Goal: Communication & Community: Answer question/provide support

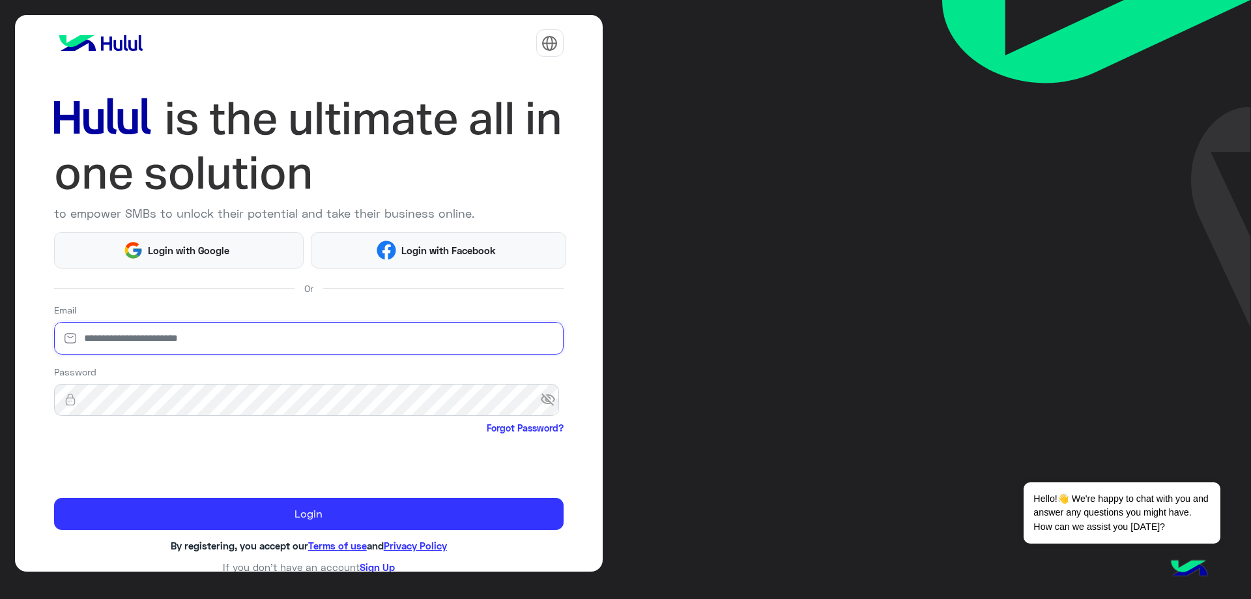
click at [230, 347] on input "email" at bounding box center [308, 338] width 509 height 33
click at [232, 344] on input "email" at bounding box center [308, 338] width 509 height 33
type input "**********"
click at [541, 400] on span "visibility_off" at bounding box center [551, 399] width 23 height 23
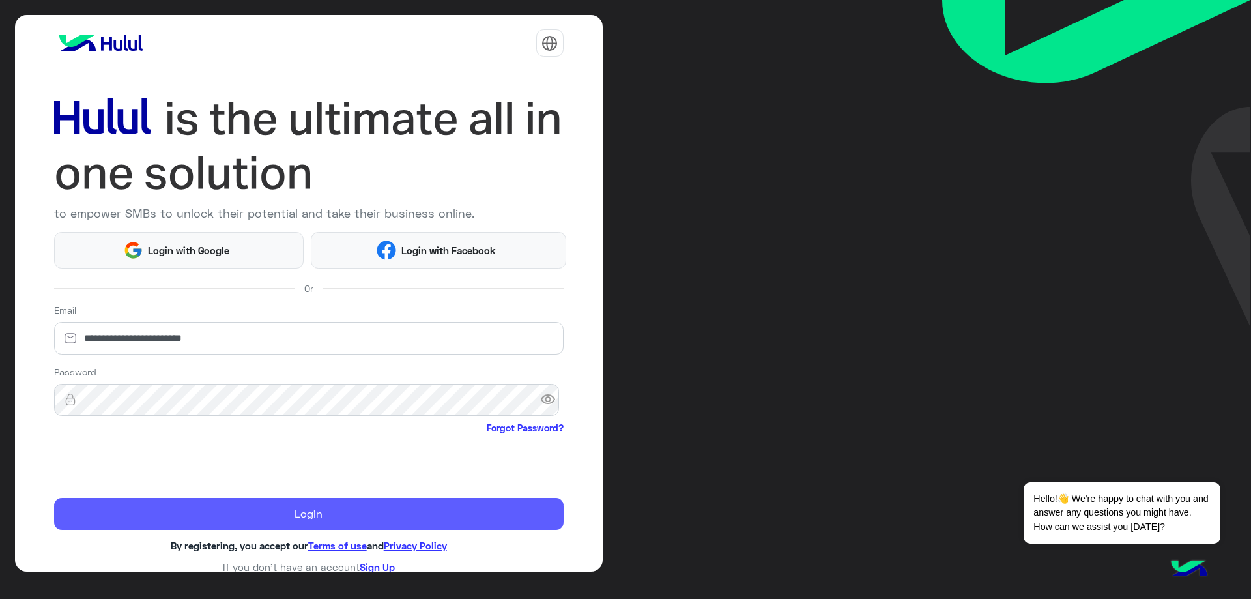
click at [263, 512] on button "Login" at bounding box center [308, 514] width 509 height 33
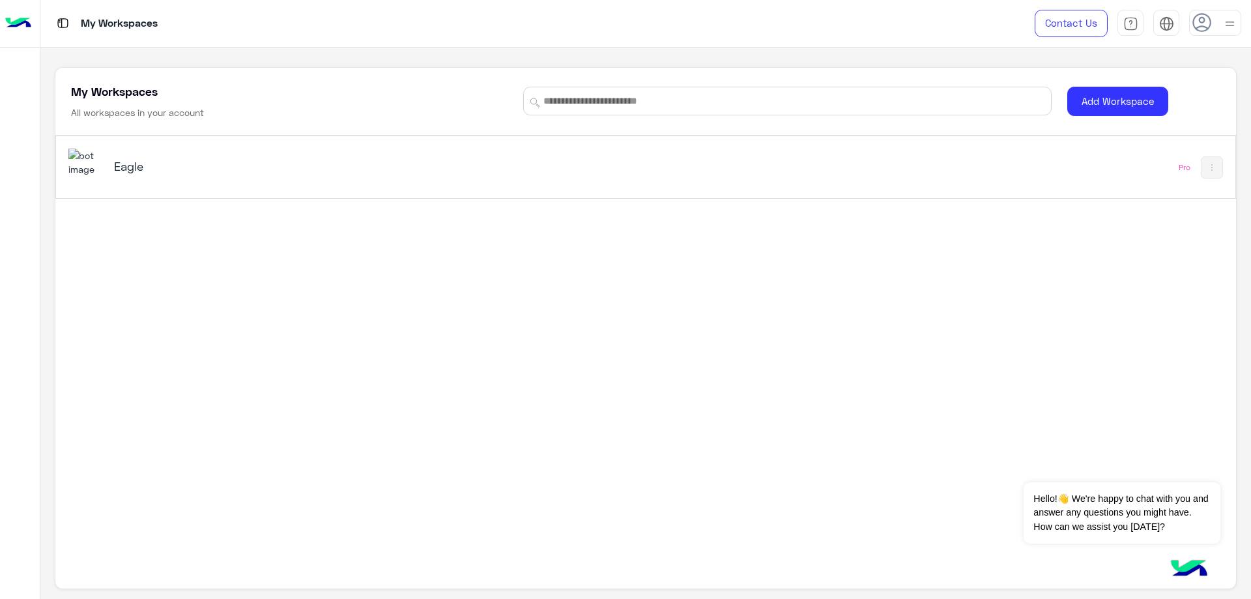
click at [109, 177] on div "Eagle" at bounding box center [414, 168] width 692 height 38
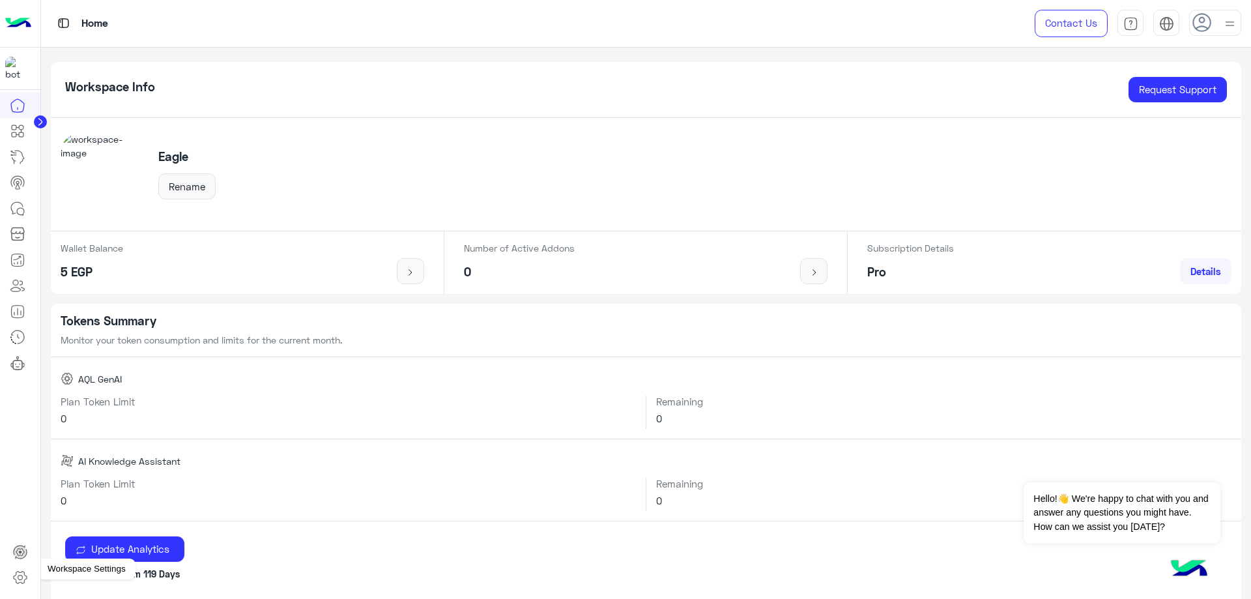
click at [18, 577] on icon at bounding box center [20, 577] width 5 height 5
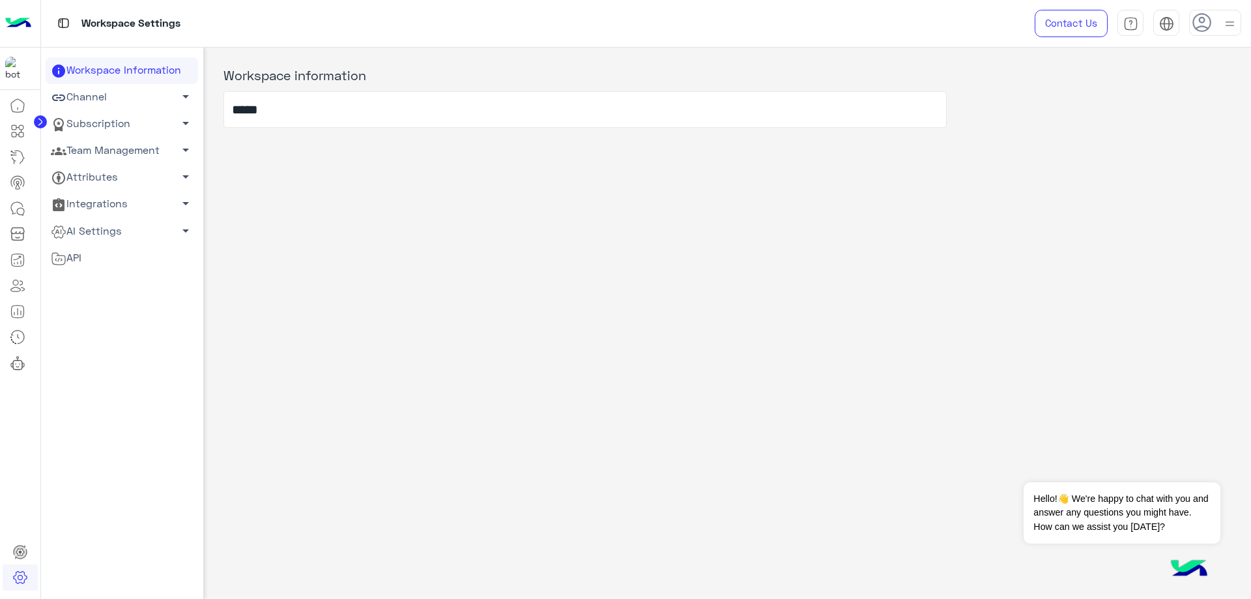
click at [122, 156] on link "Team Management arrow_drop_down" at bounding box center [122, 150] width 152 height 27
click at [117, 165] on link "Team Members" at bounding box center [122, 175] width 152 height 23
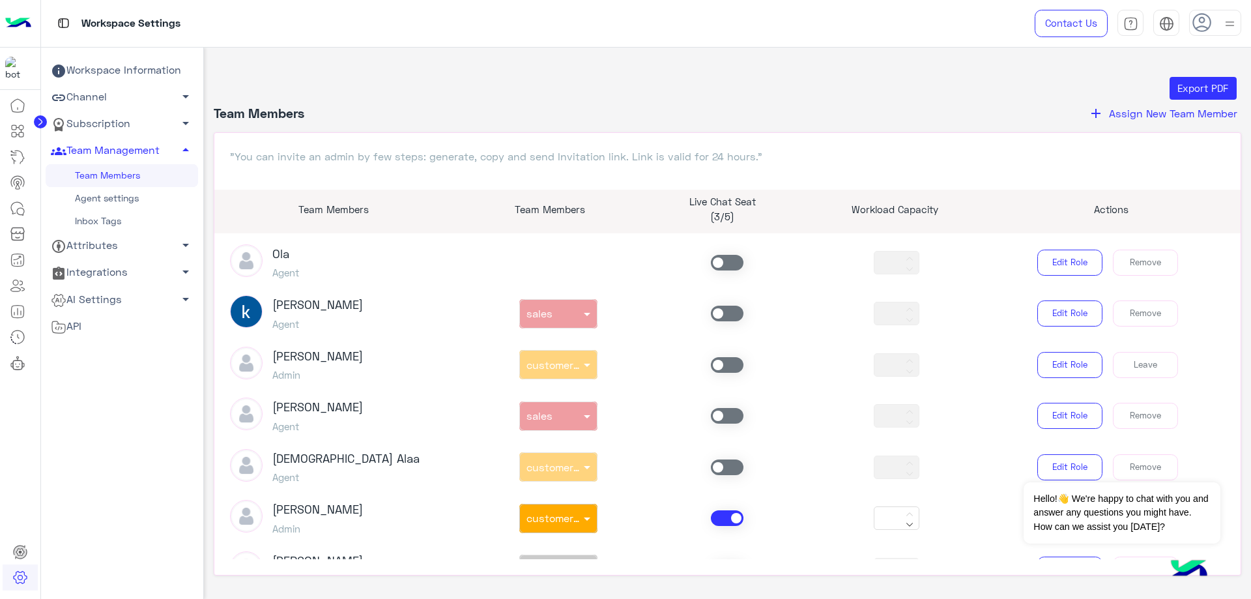
scroll to position [326, 0]
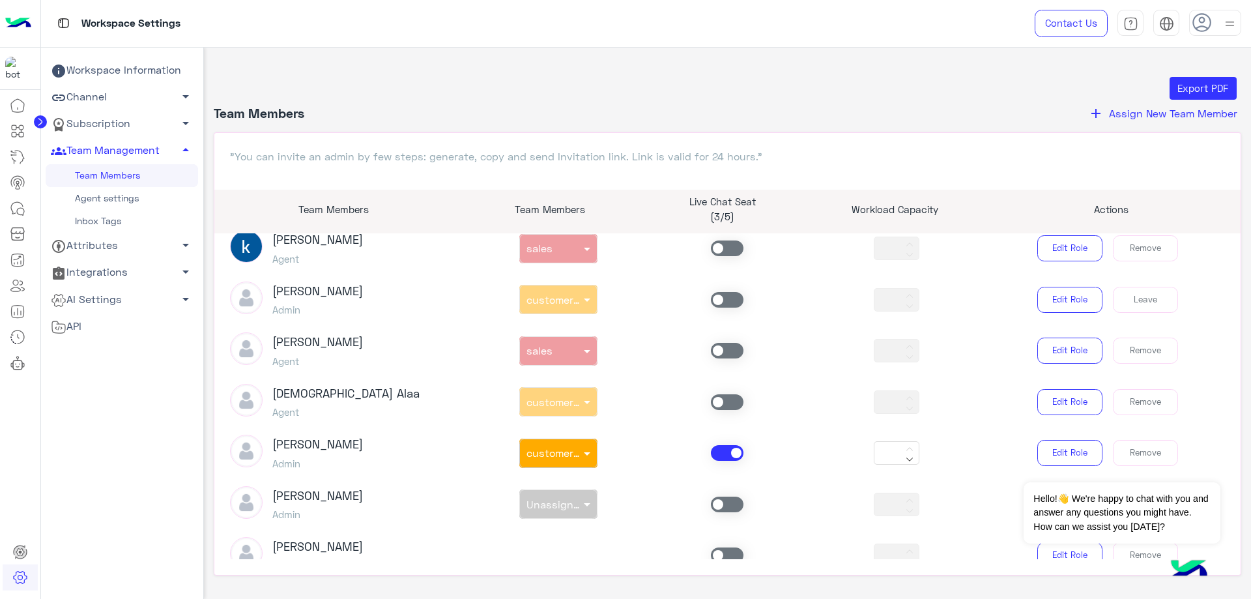
click at [722, 349] on span at bounding box center [727, 351] width 33 height 16
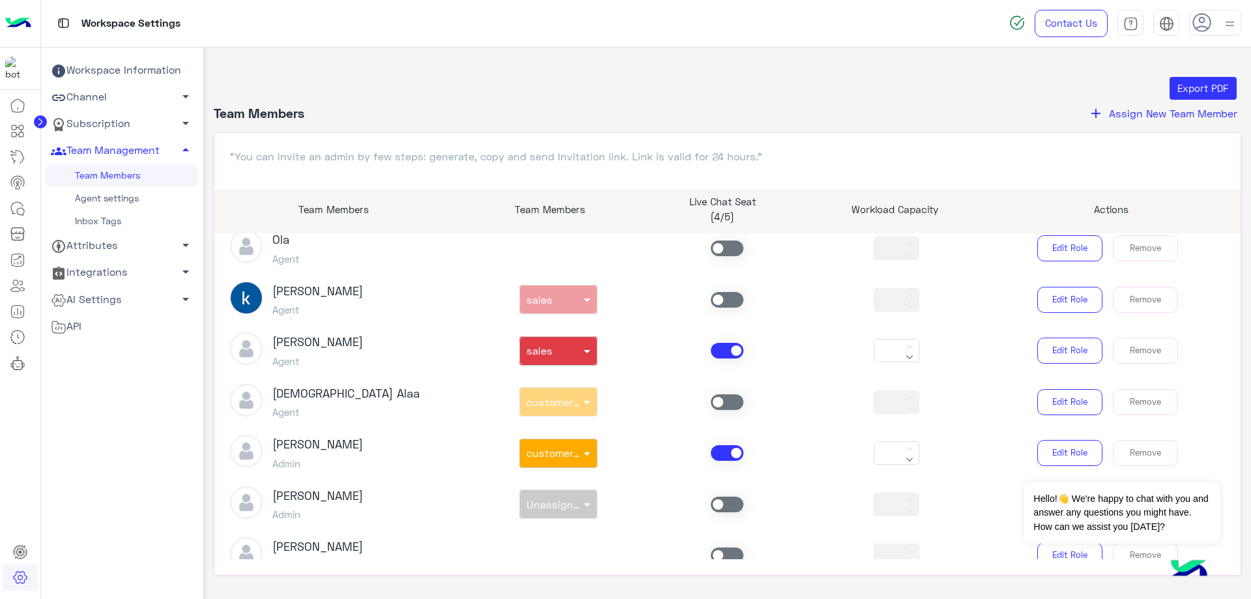
click at [725, 456] on span at bounding box center [727, 453] width 33 height 16
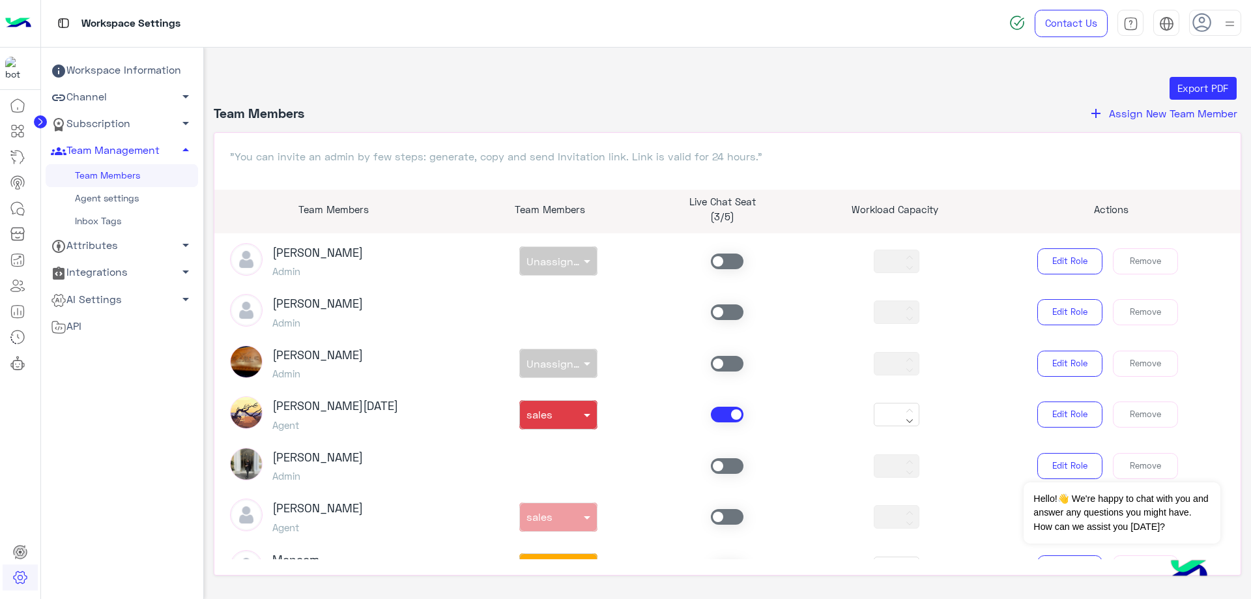
scroll to position [586, 0]
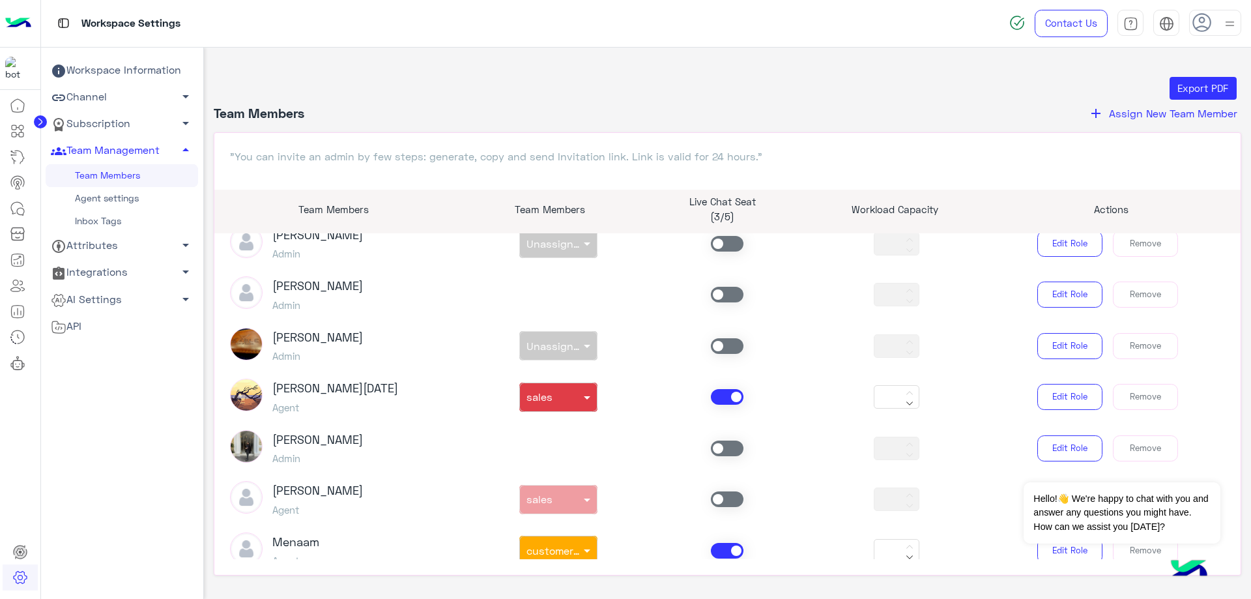
click at [715, 398] on span at bounding box center [727, 397] width 33 height 16
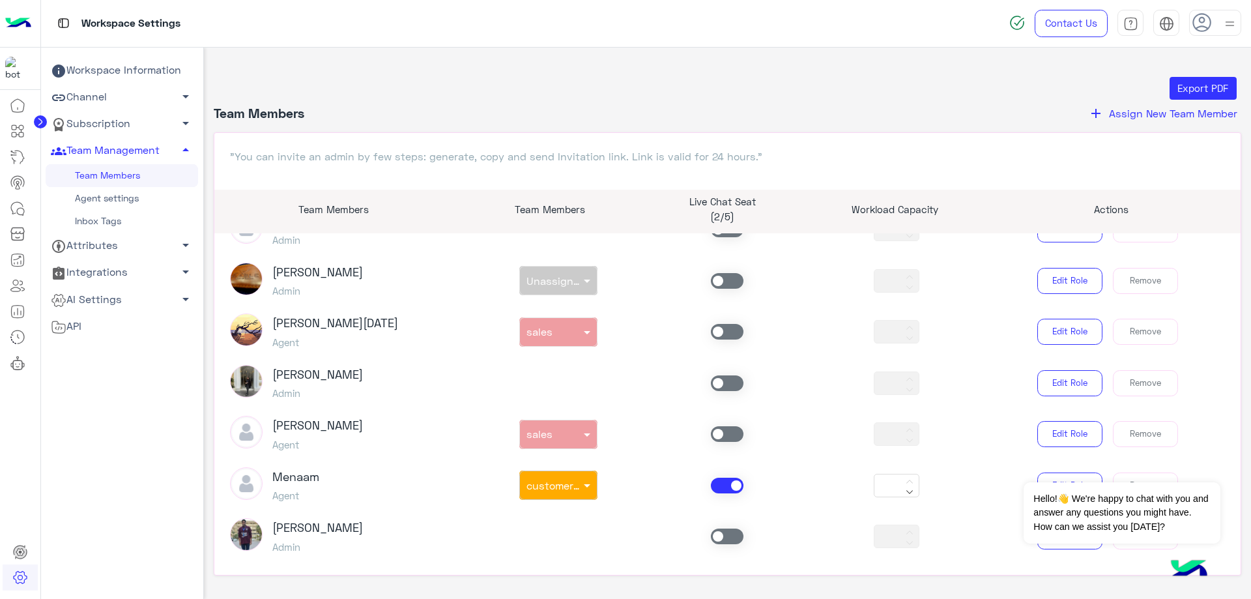
click at [728, 483] on span at bounding box center [727, 485] width 33 height 16
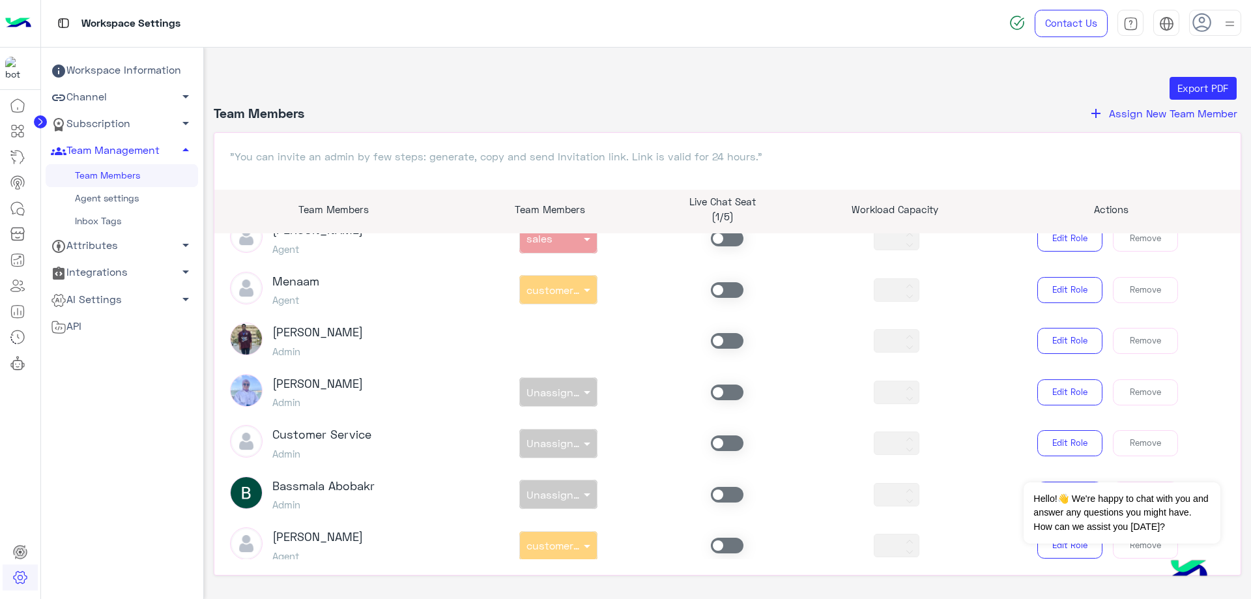
scroll to position [867, 0]
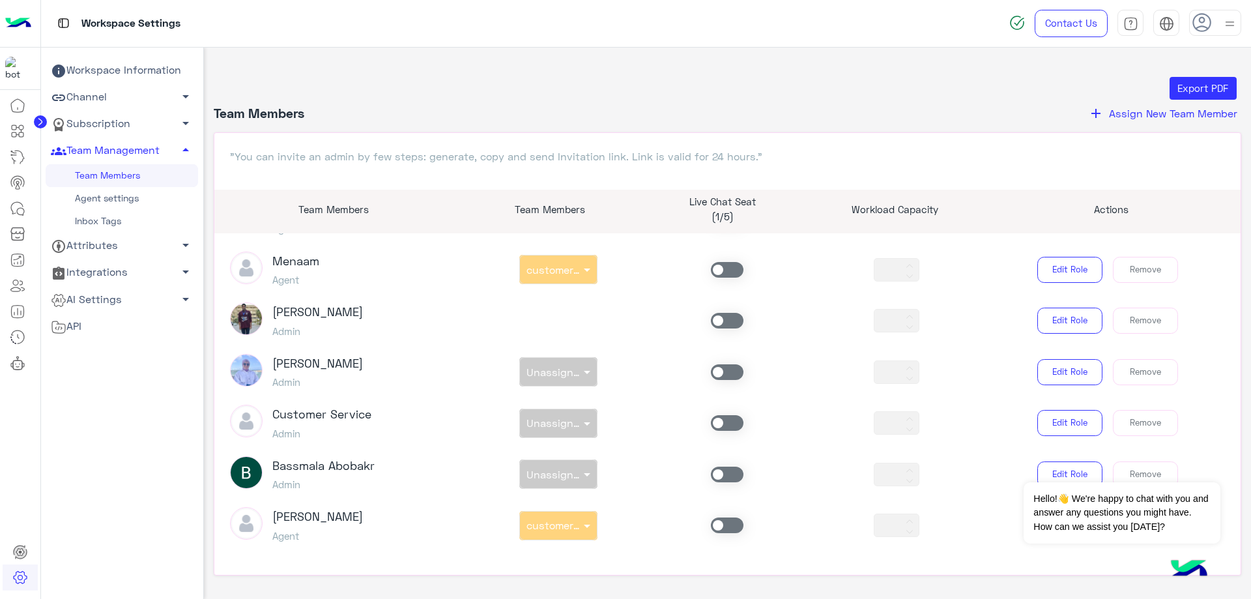
click at [726, 525] on span at bounding box center [727, 525] width 33 height 16
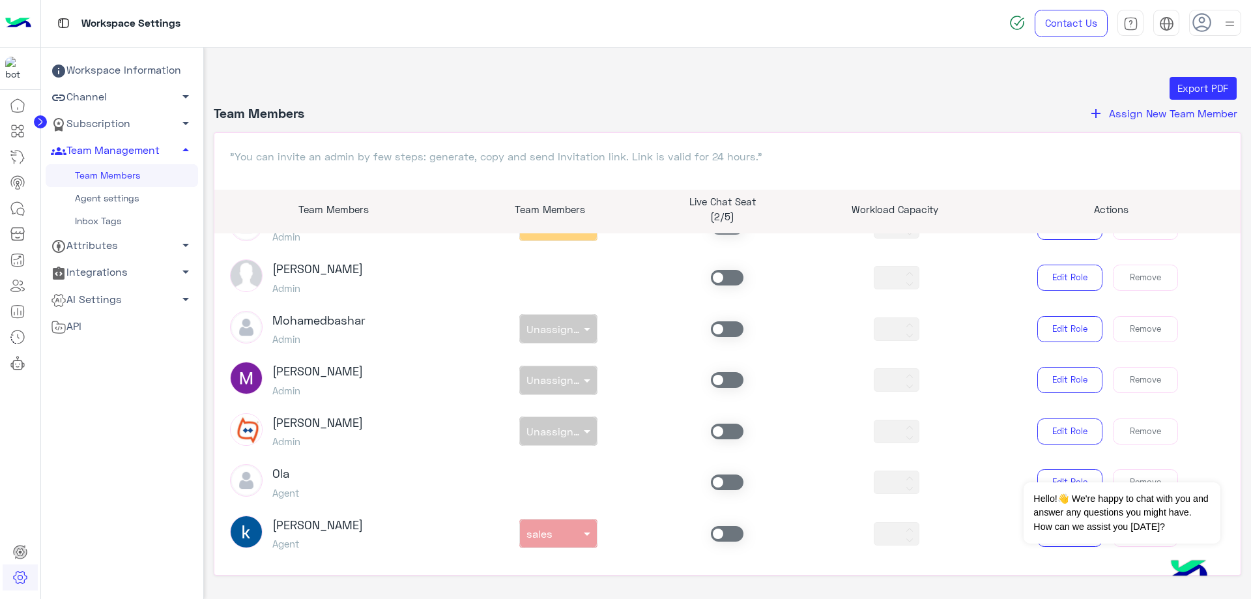
scroll to position [0, 0]
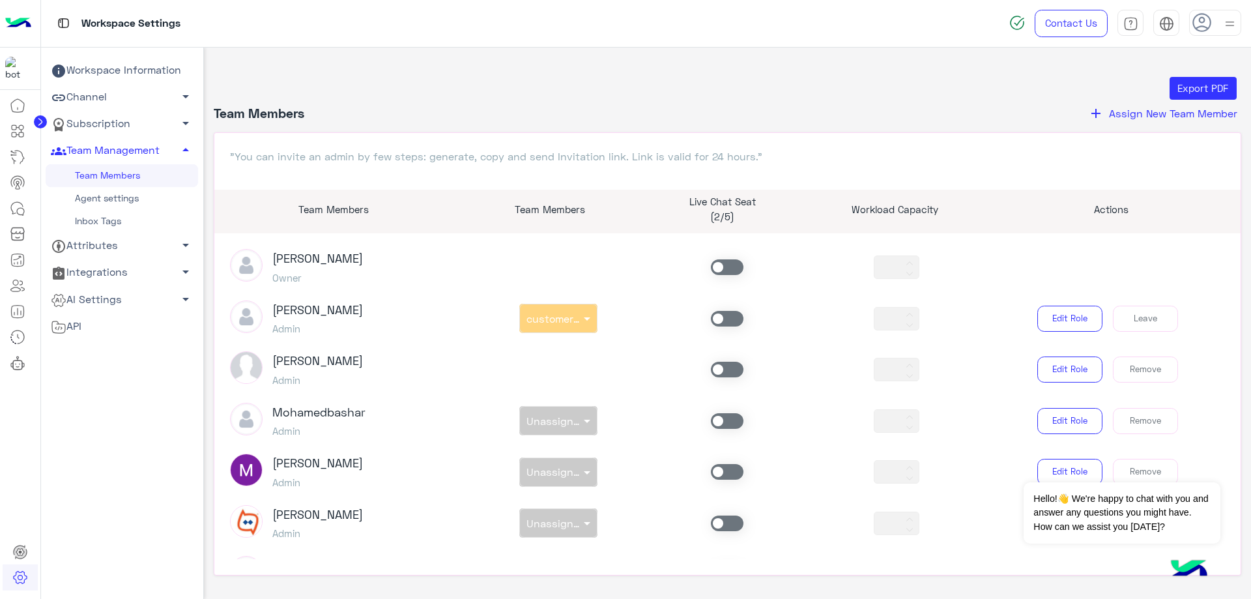
click at [712, 320] on span at bounding box center [727, 319] width 33 height 16
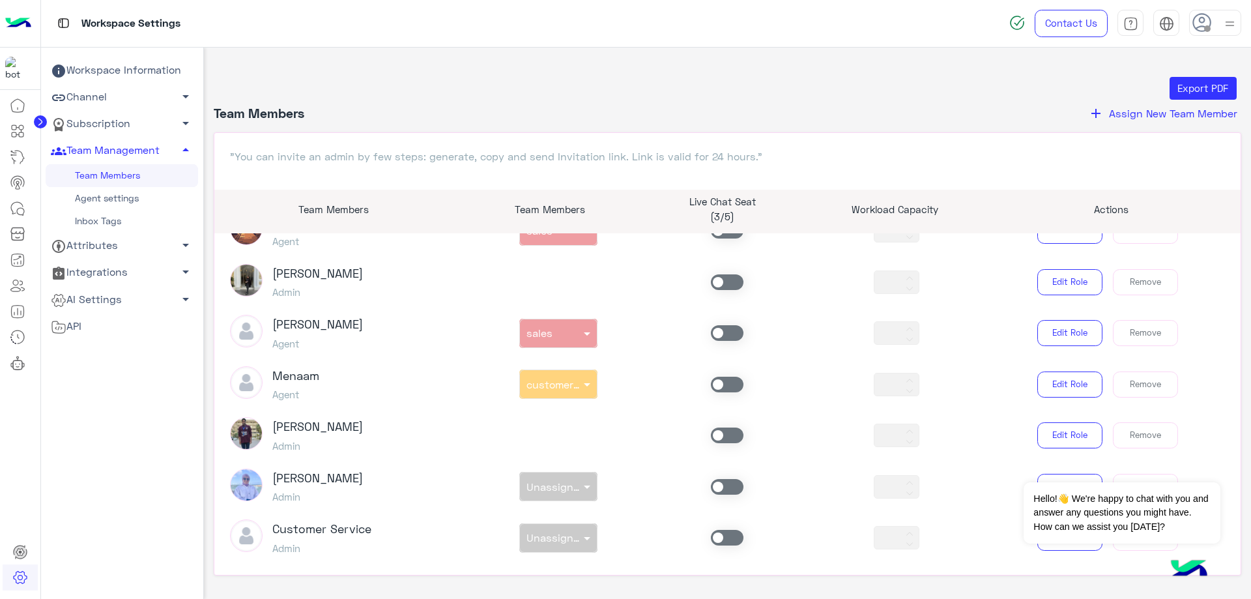
scroll to position [867, 0]
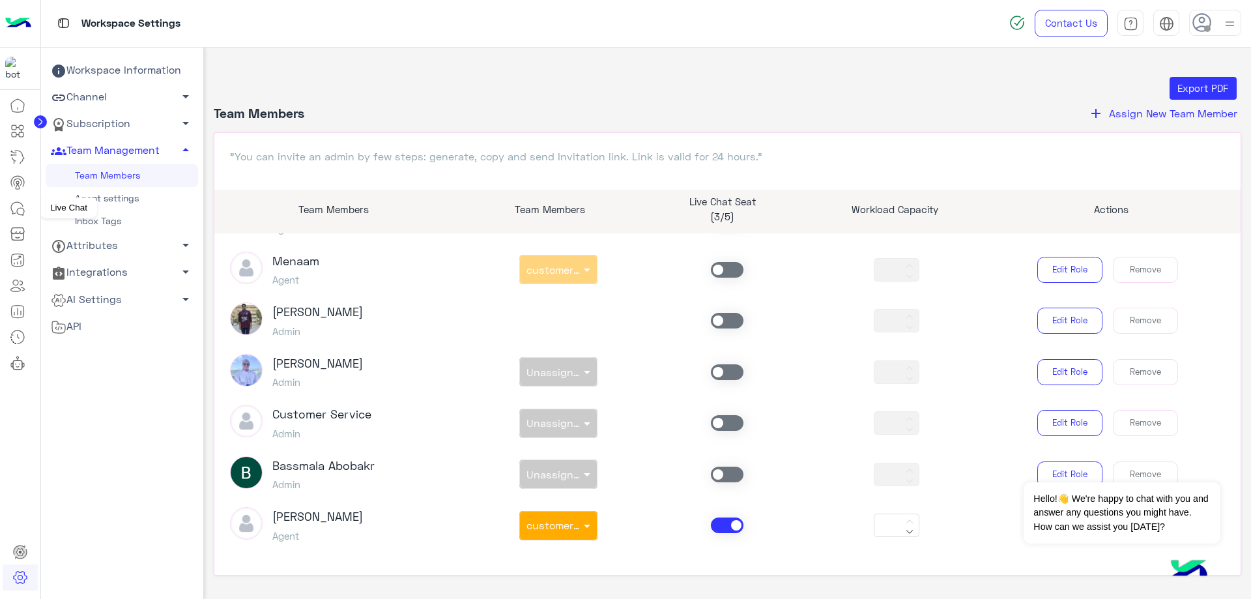
click at [15, 205] on icon at bounding box center [18, 209] width 16 height 16
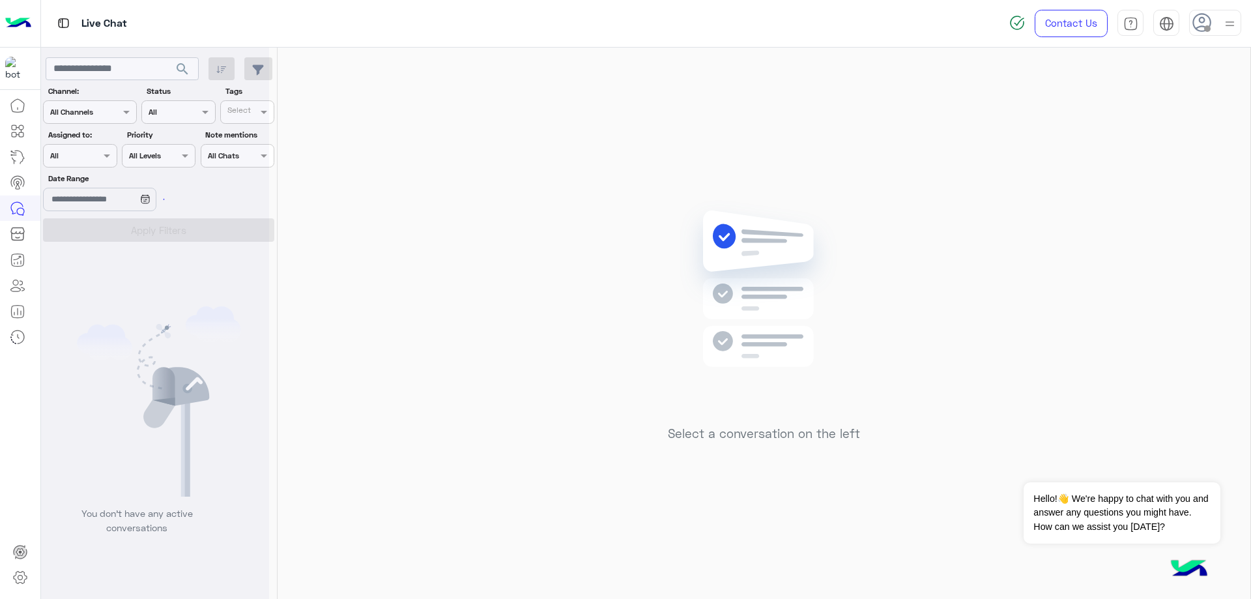
click at [1208, 27] on span at bounding box center [1207, 28] width 7 height 7
click at [1208, 97] on label "Online" at bounding box center [1159, 99] width 142 height 23
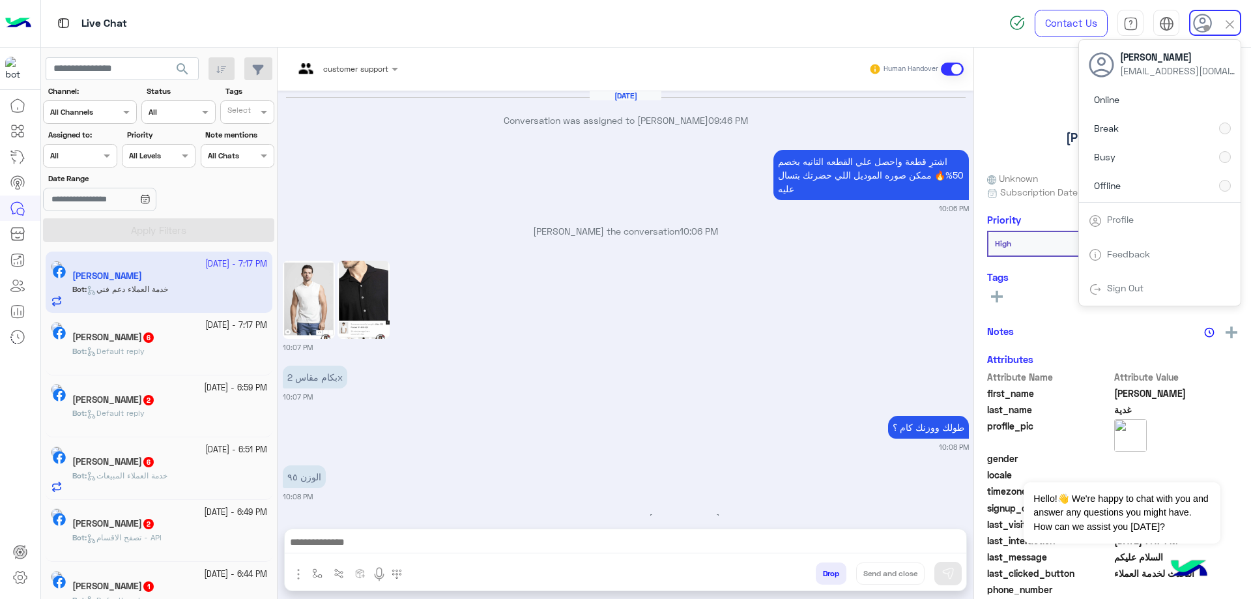
scroll to position [1298, 0]
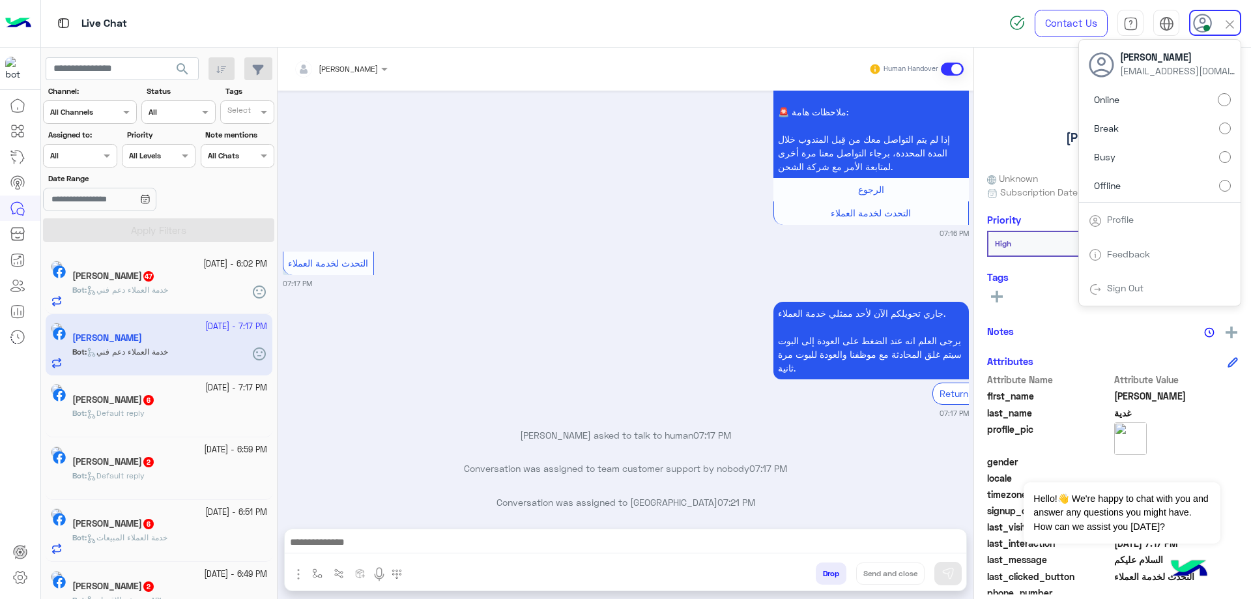
click at [94, 162] on div "Assigned on All" at bounding box center [80, 155] width 74 height 23
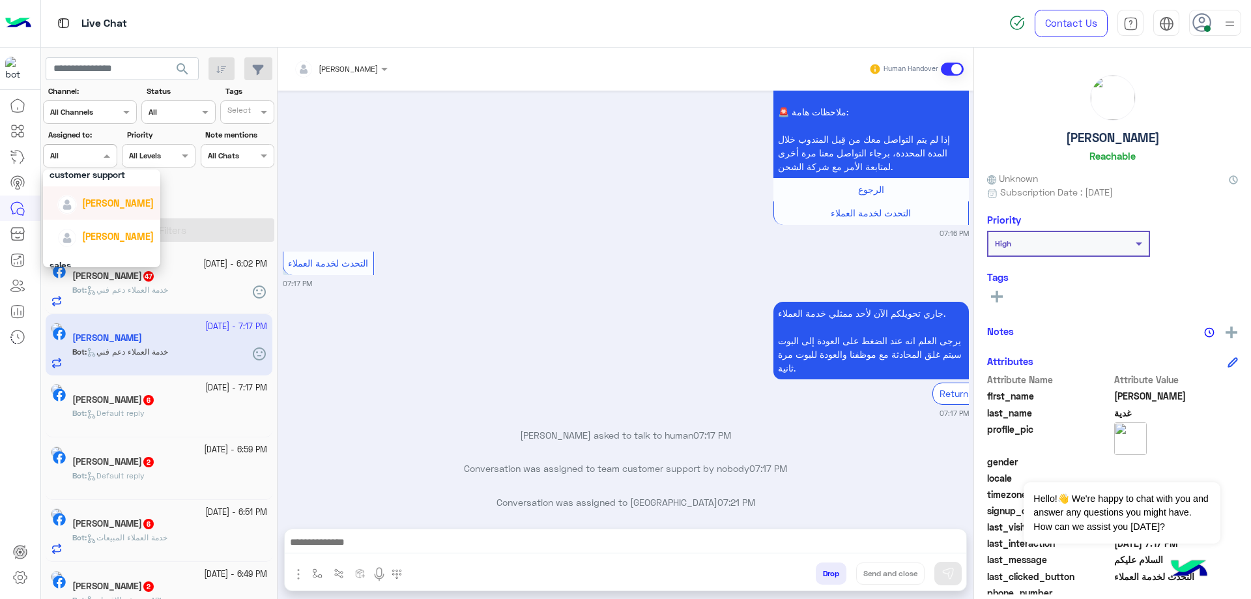
scroll to position [42, 0]
click at [112, 222] on span "[PERSON_NAME]" at bounding box center [118, 225] width 72 height 11
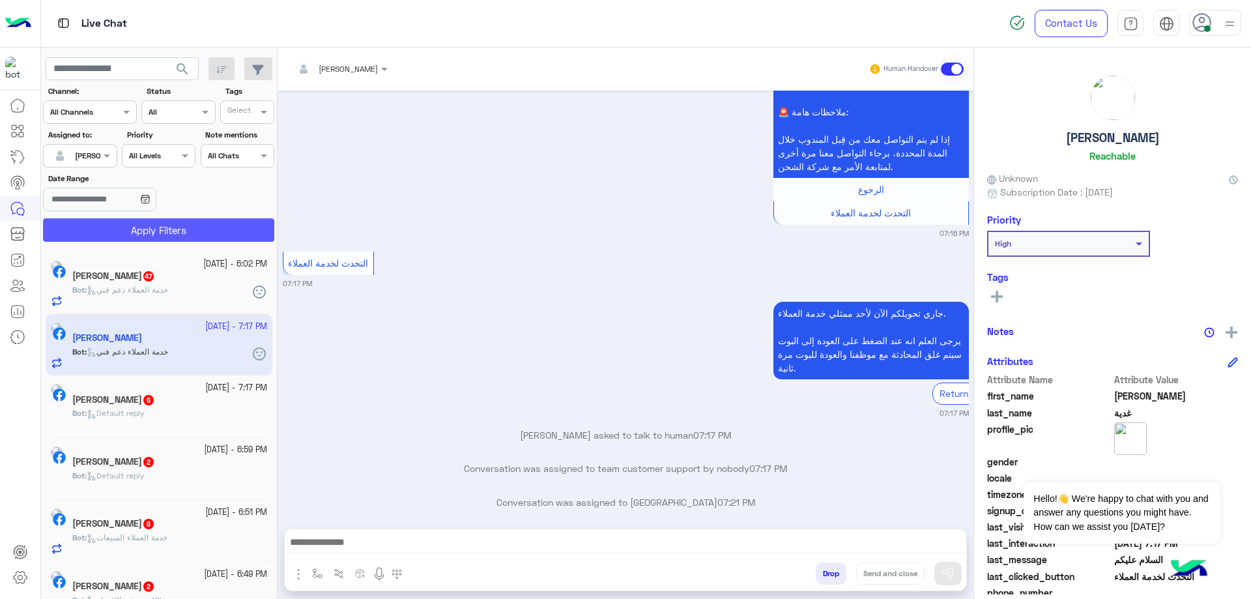
click at [132, 224] on button "Apply Filters" at bounding box center [158, 229] width 231 height 23
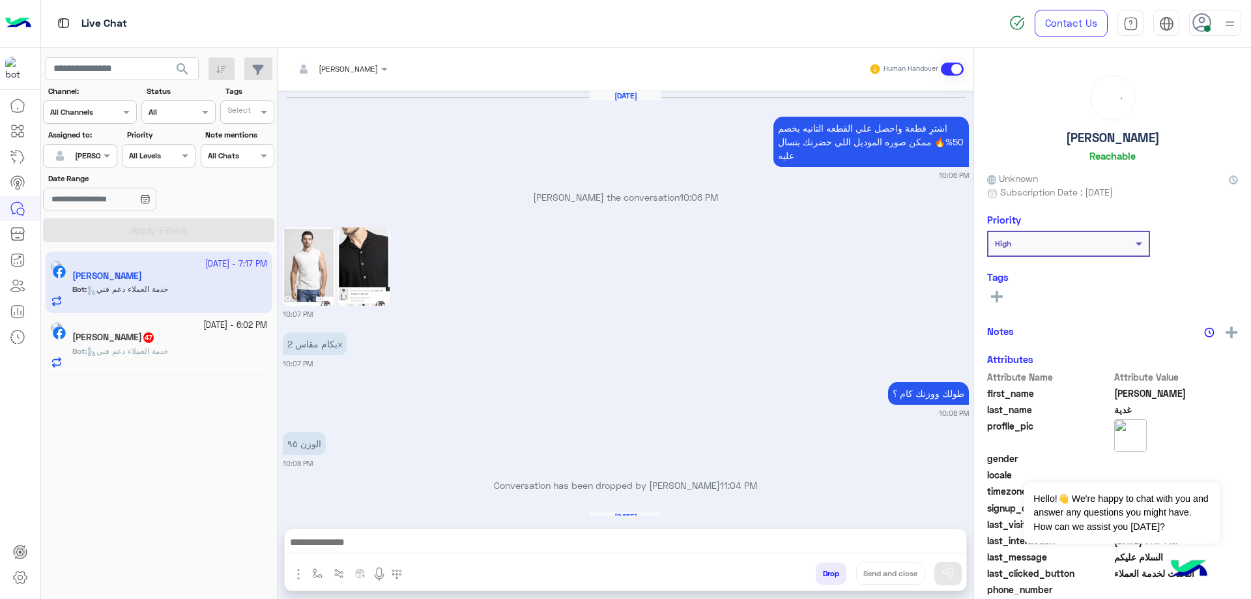
scroll to position [1264, 0]
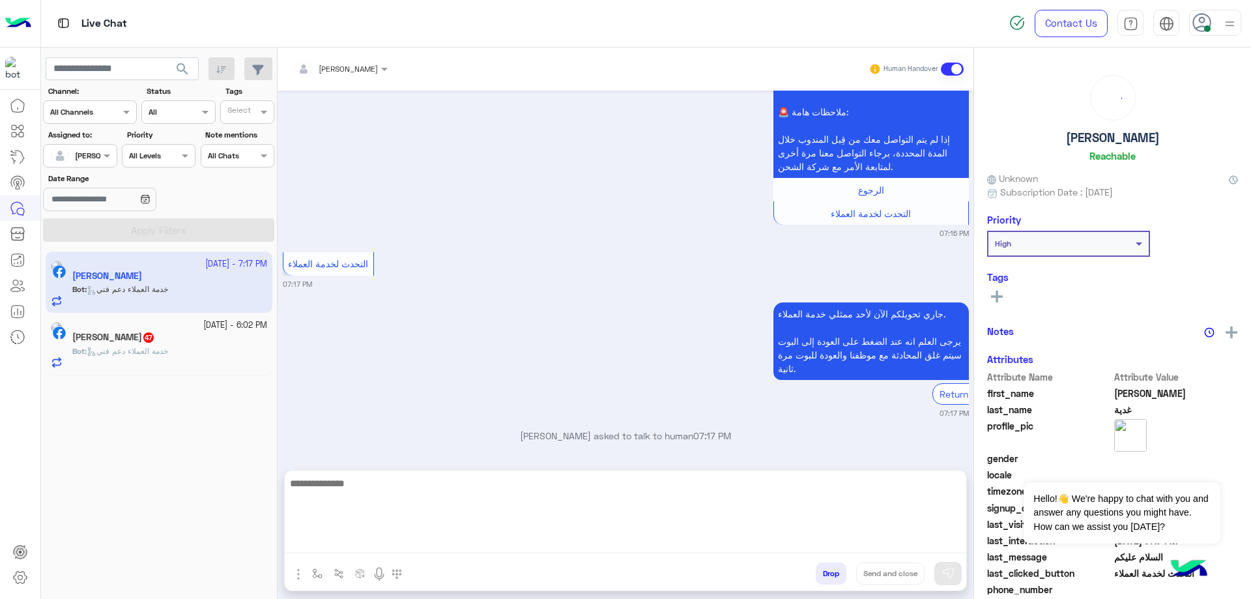
click at [411, 537] on textarea at bounding box center [625, 514] width 681 height 78
type textarea "*"
type textarea "**********"
click at [532, 492] on textarea "**********" at bounding box center [625, 514] width 681 height 78
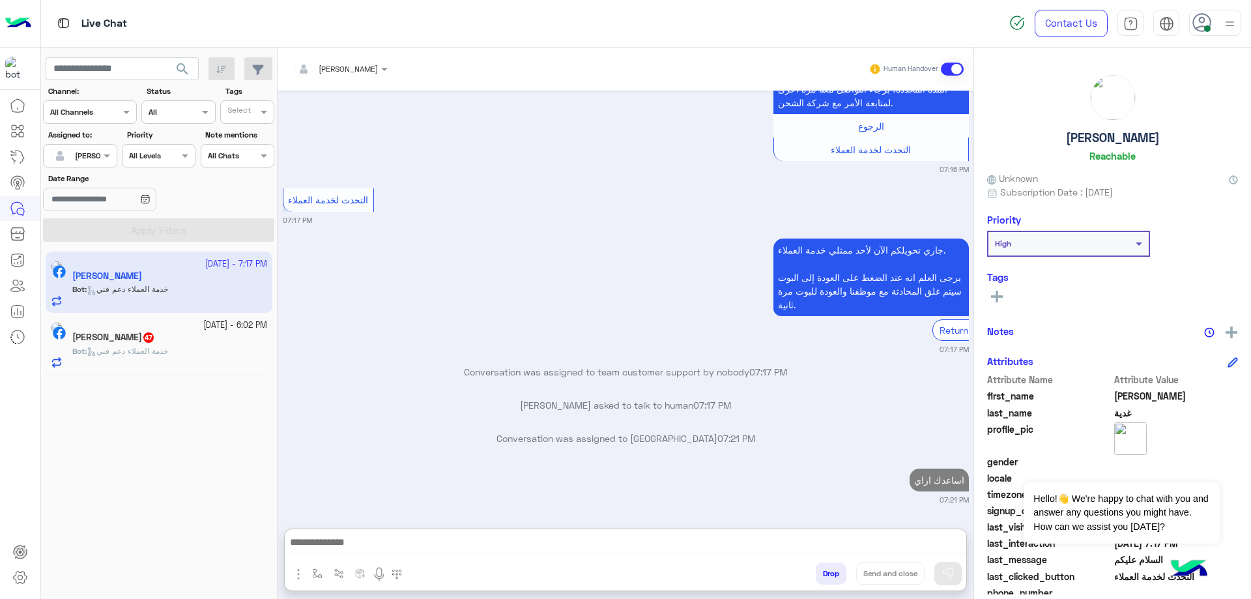
click at [198, 332] on div "[PERSON_NAME] 47" at bounding box center [169, 339] width 195 height 14
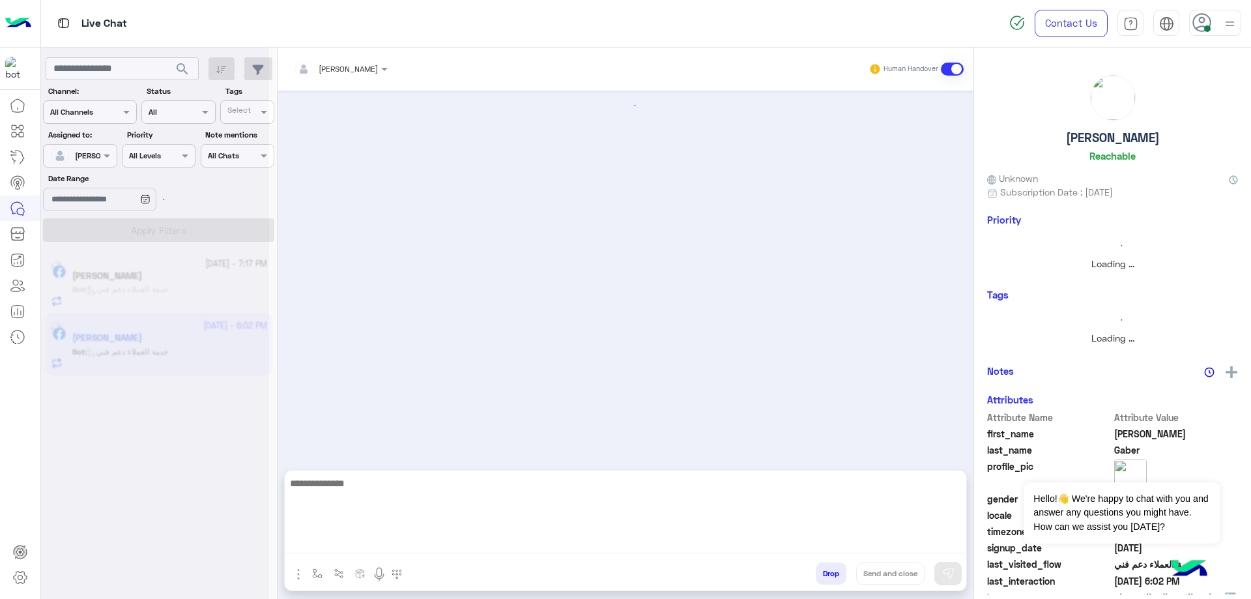
click at [469, 534] on textarea at bounding box center [625, 514] width 681 height 78
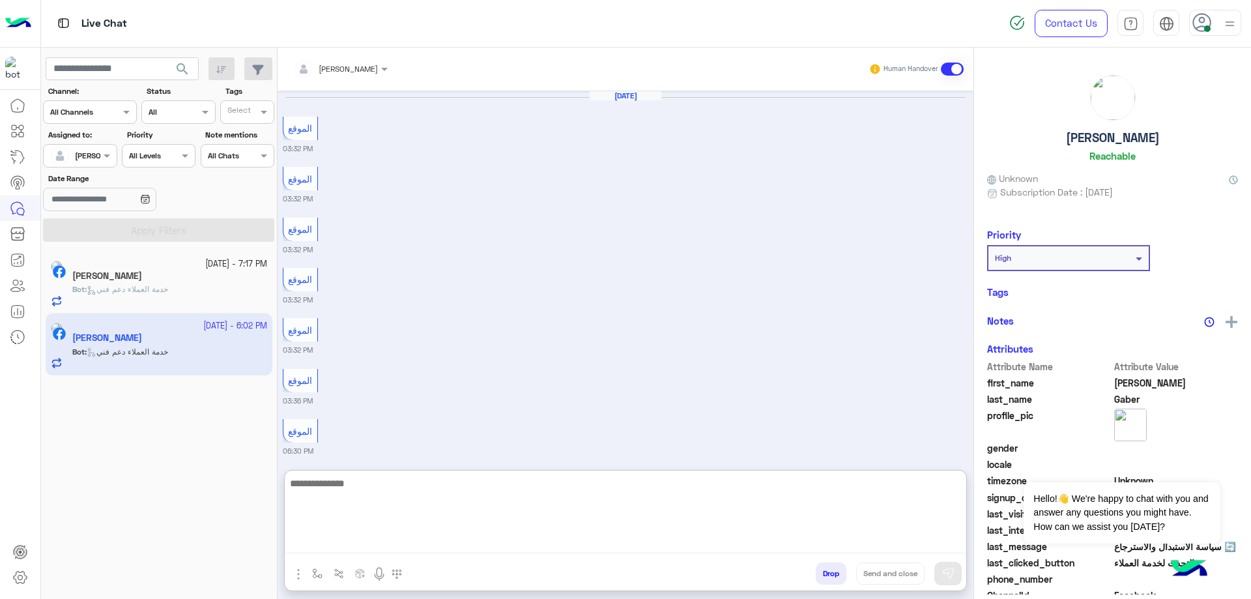
paste textarea "**********"
type textarea "**********"
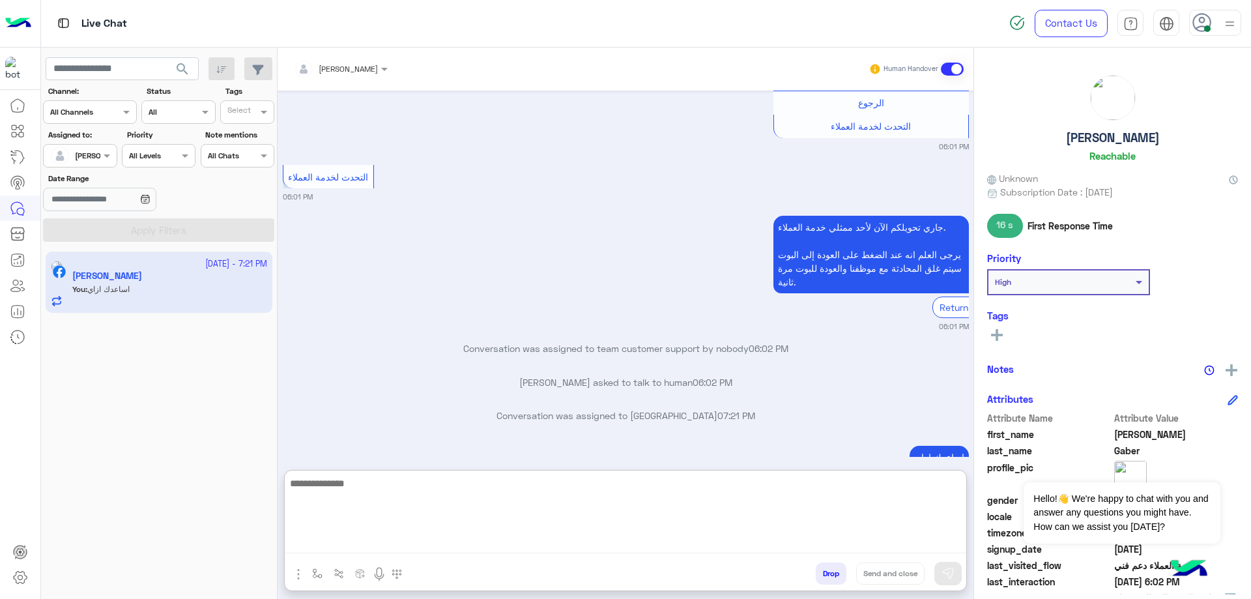
scroll to position [1498, 0]
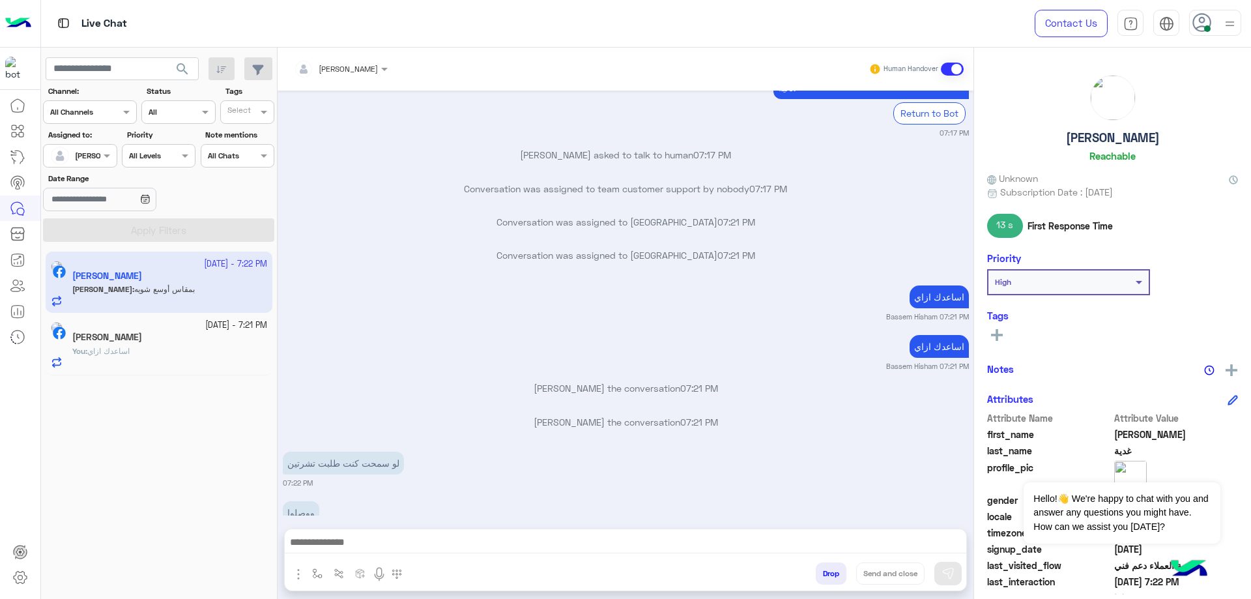
scroll to position [3054, 0]
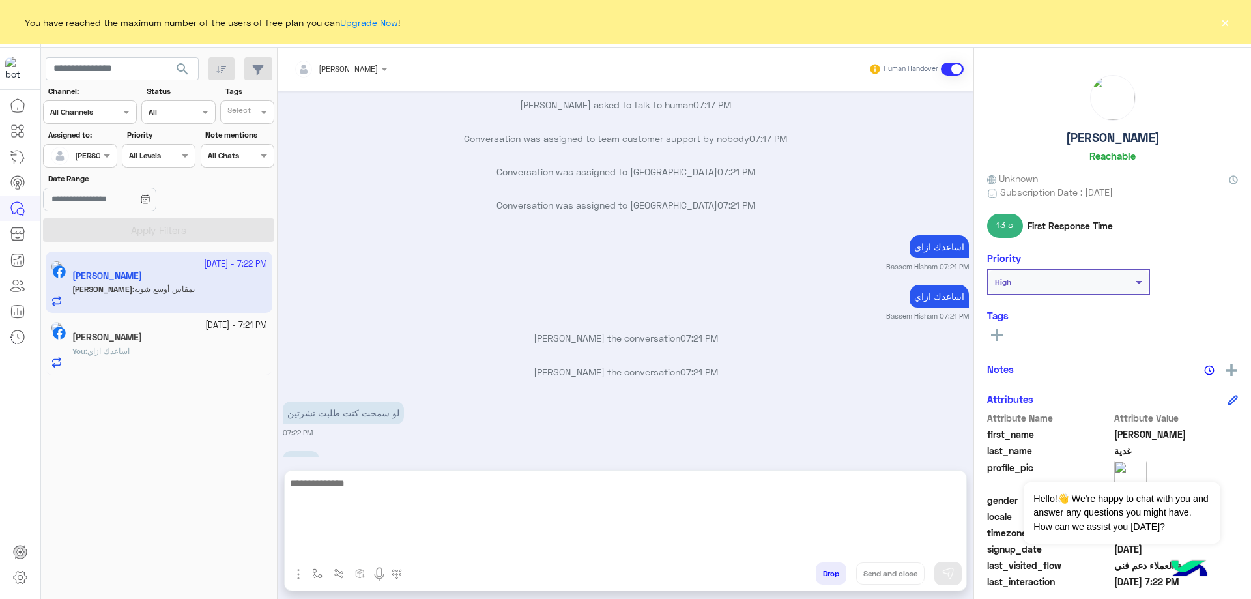
click at [473, 551] on textarea at bounding box center [625, 514] width 681 height 78
type textarea "**********"
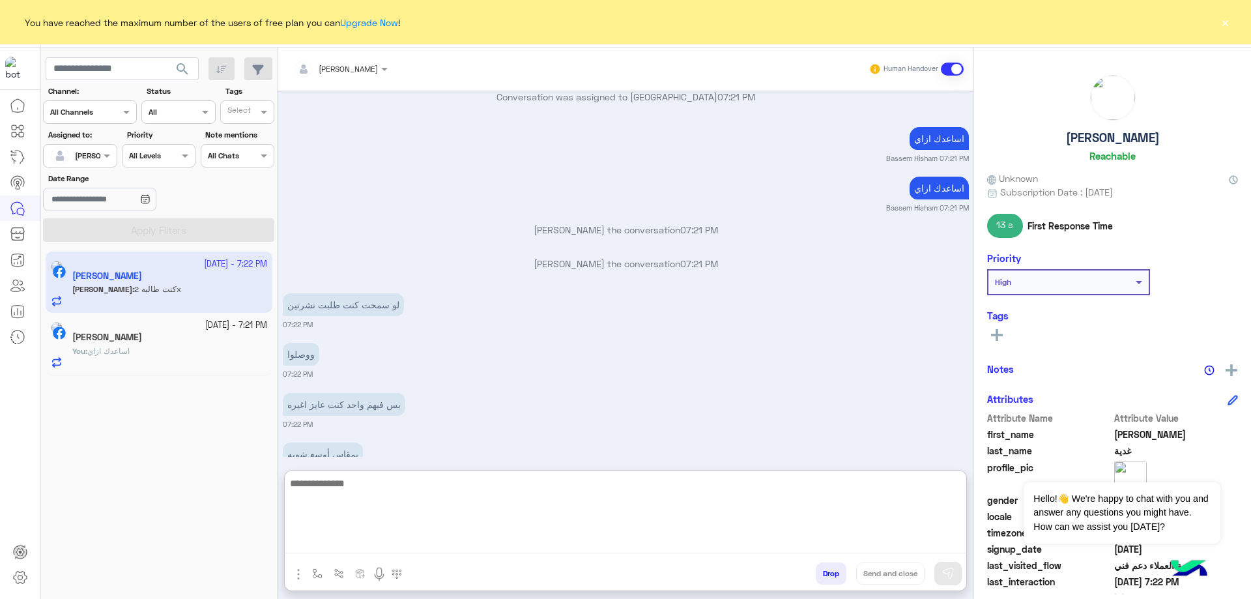
scroll to position [3213, 0]
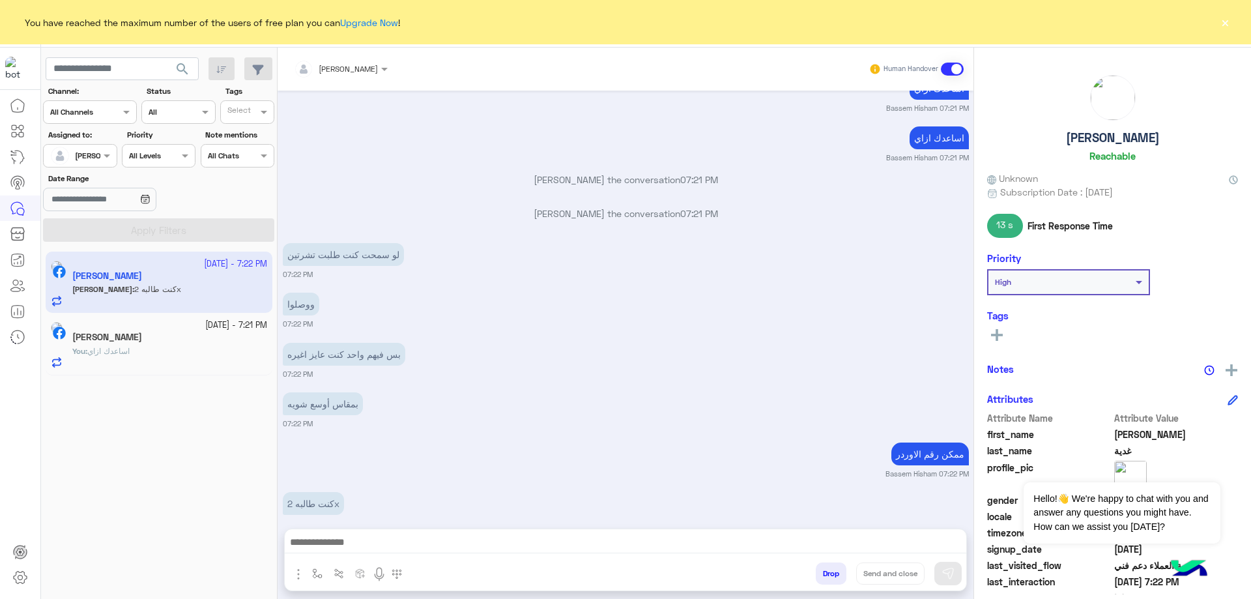
click at [1225, 29] on button "×" at bounding box center [1224, 22] width 13 height 13
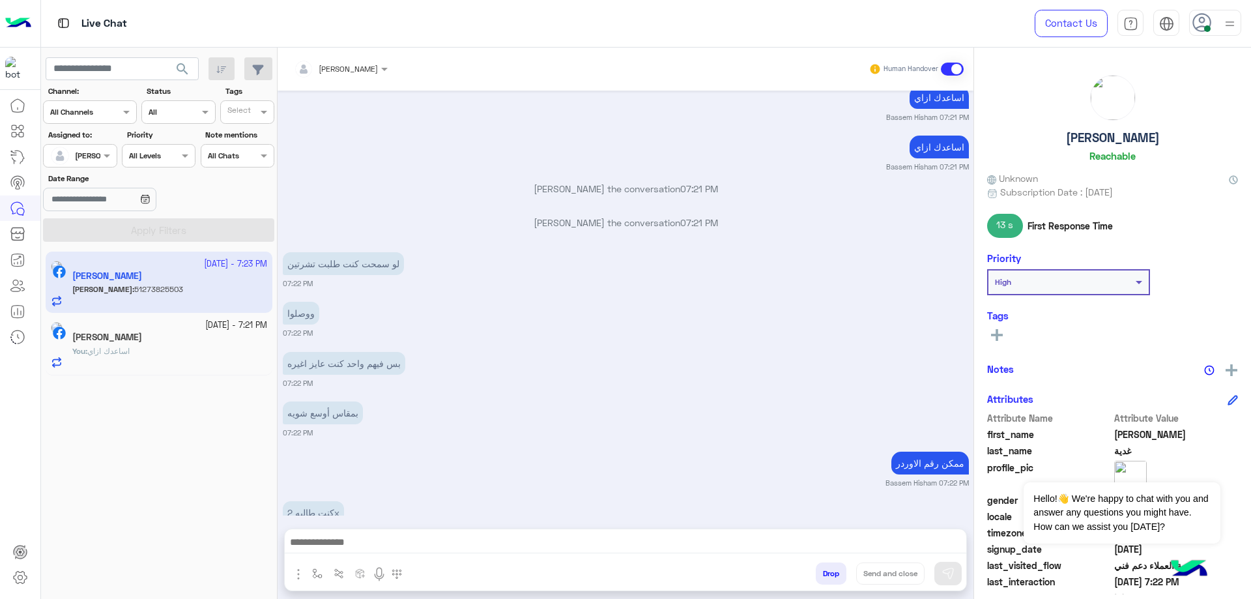
scroll to position [3254, 0]
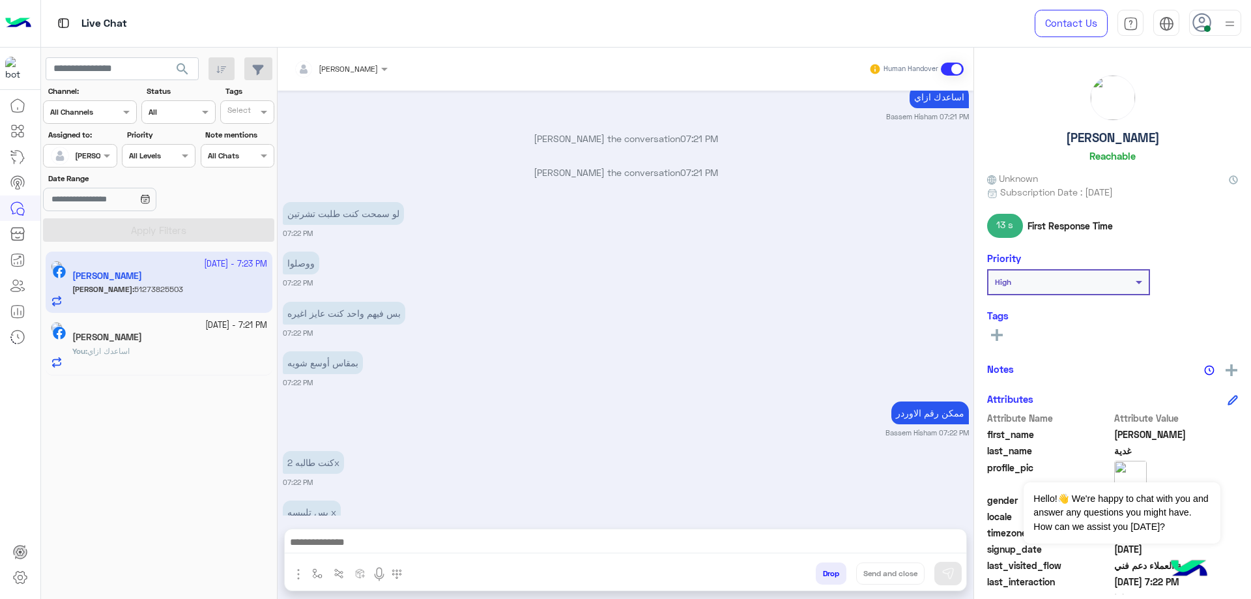
click at [335, 550] on p "51273825503" at bounding box center [316, 561] width 66 height 23
copy p "51273825503"
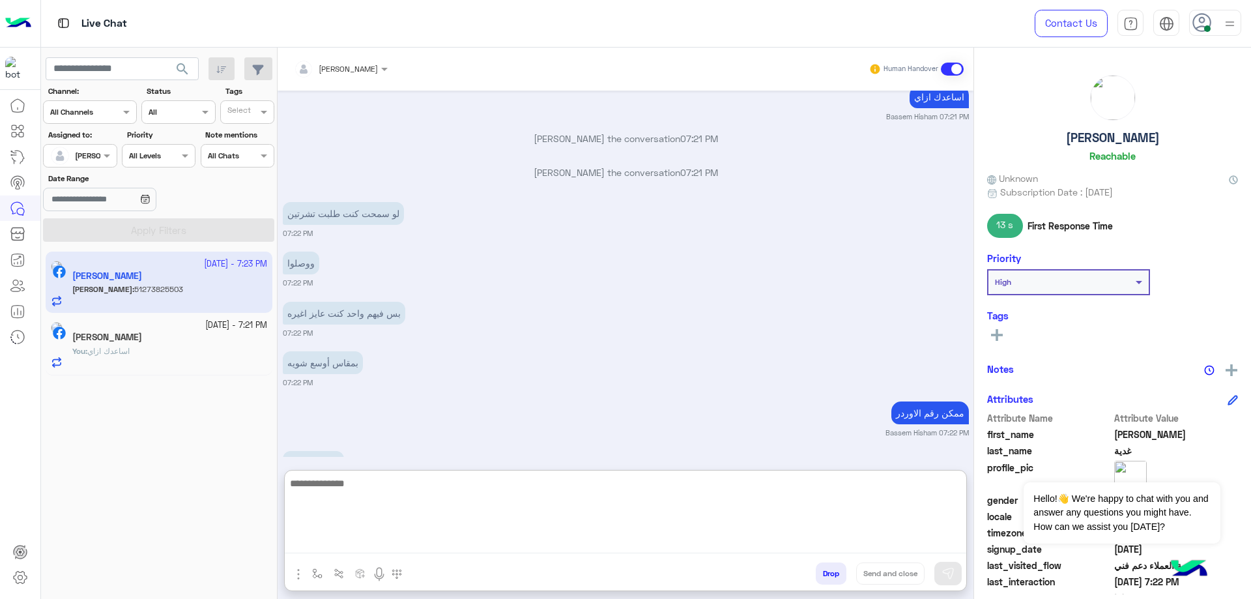
click at [474, 534] on textarea at bounding box center [625, 514] width 681 height 78
paste textarea "**********"
type textarea "**********"
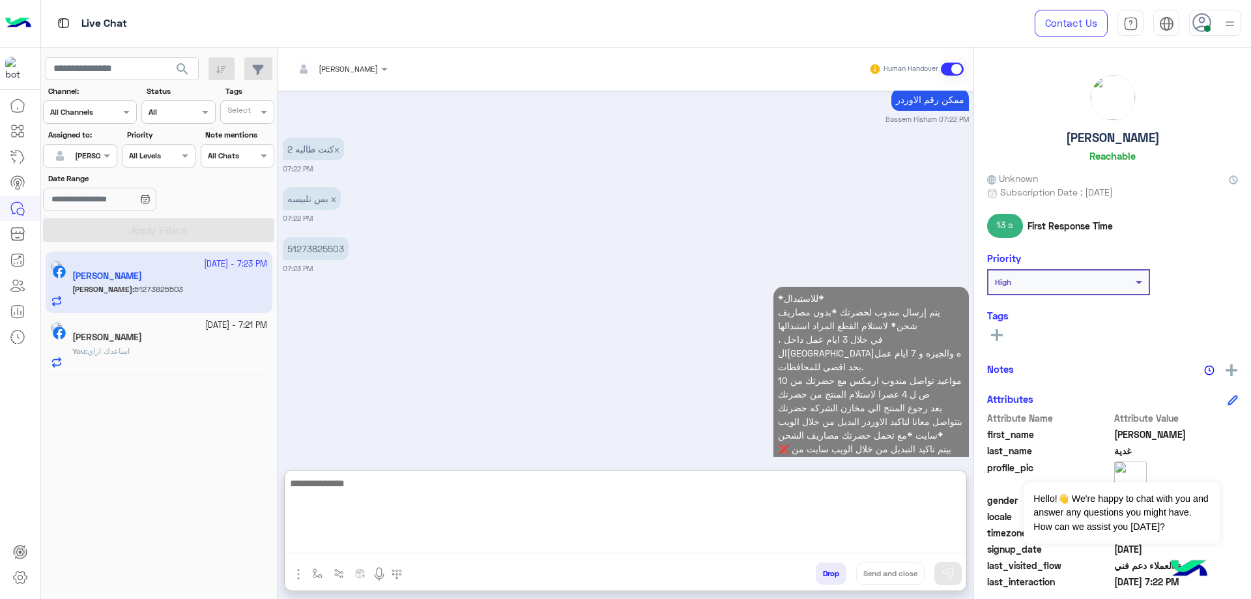
click at [145, 324] on div "[DATE] - 7:21 PM" at bounding box center [169, 325] width 195 height 12
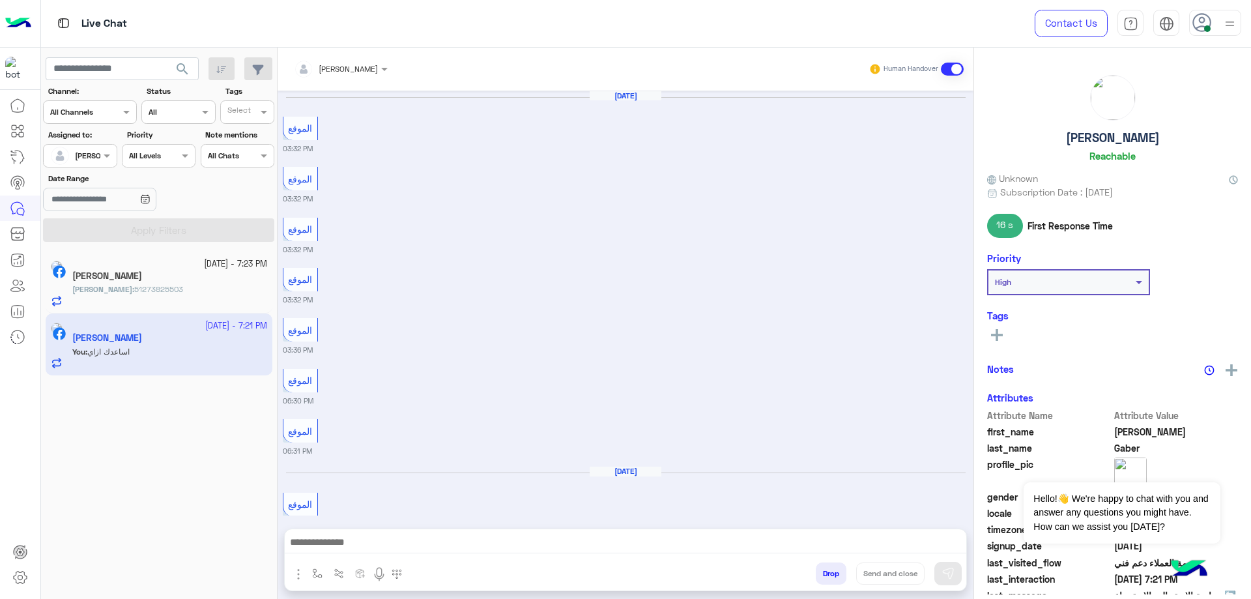
scroll to position [1385, 0]
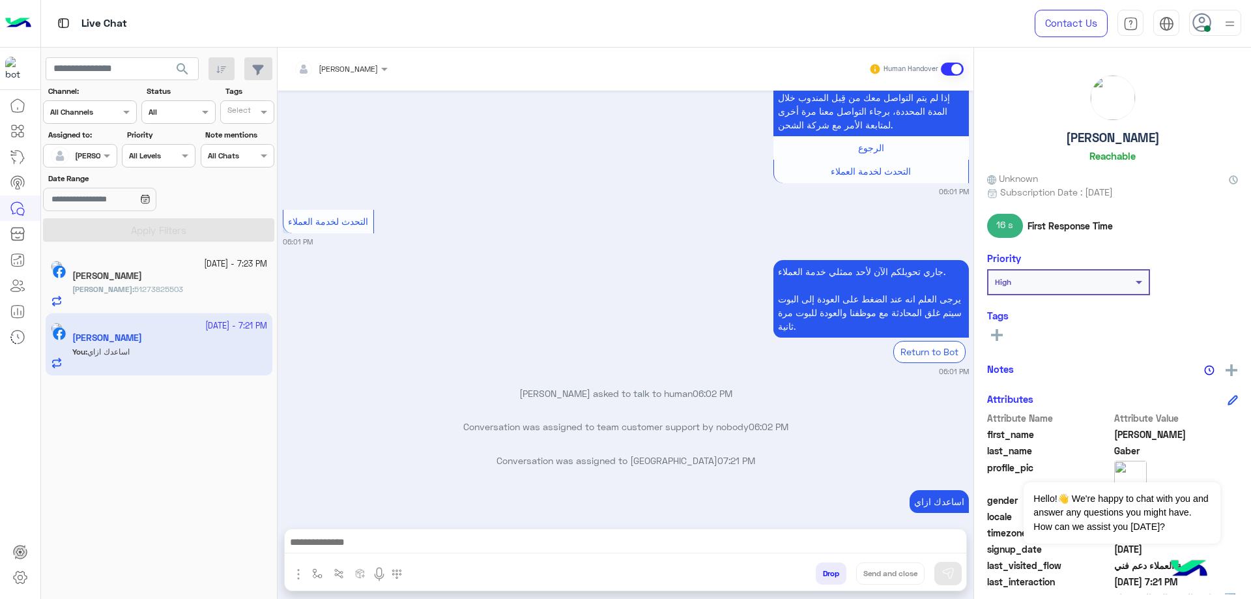
click at [130, 273] on h5 "[PERSON_NAME]" at bounding box center [107, 275] width 70 height 11
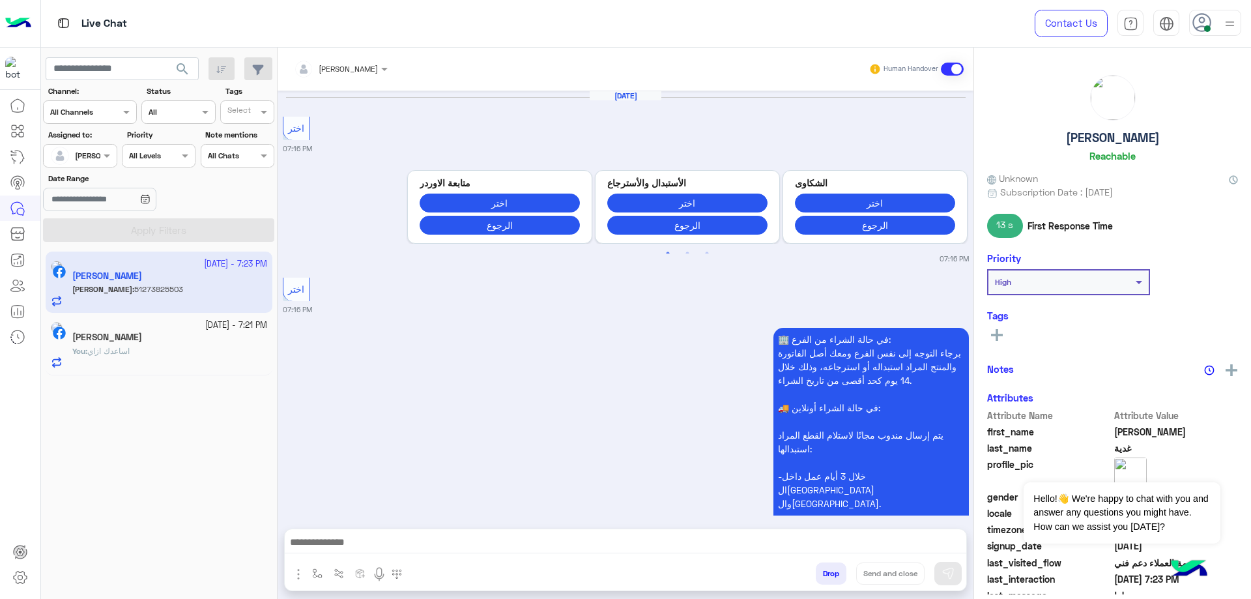
scroll to position [1237, 0]
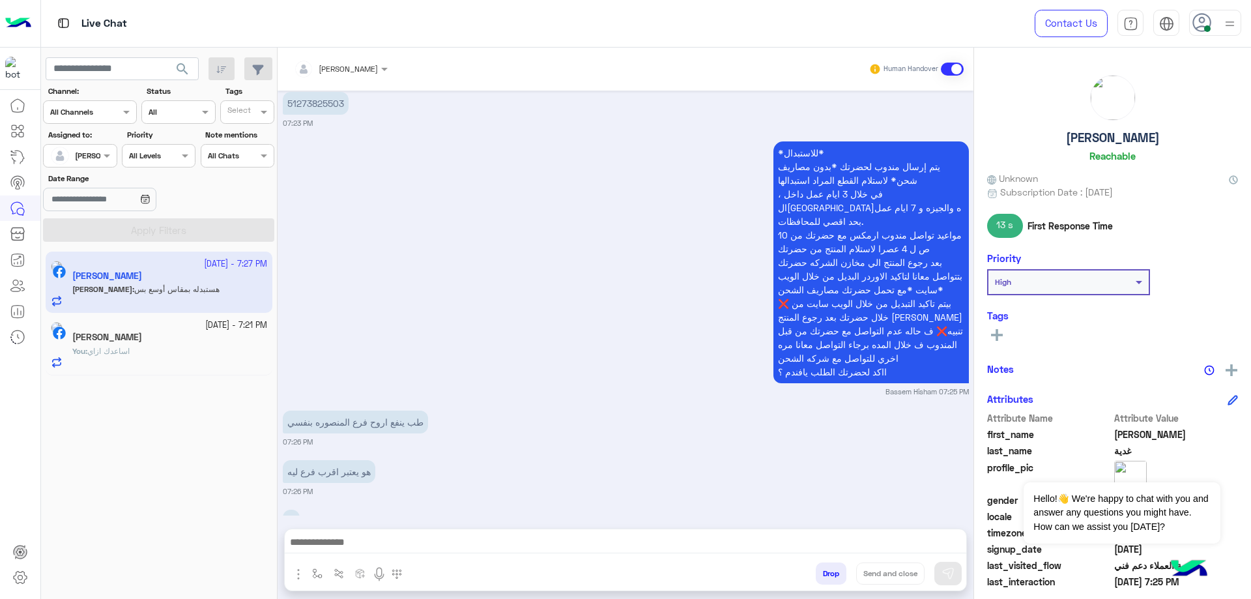
scroll to position [1436, 0]
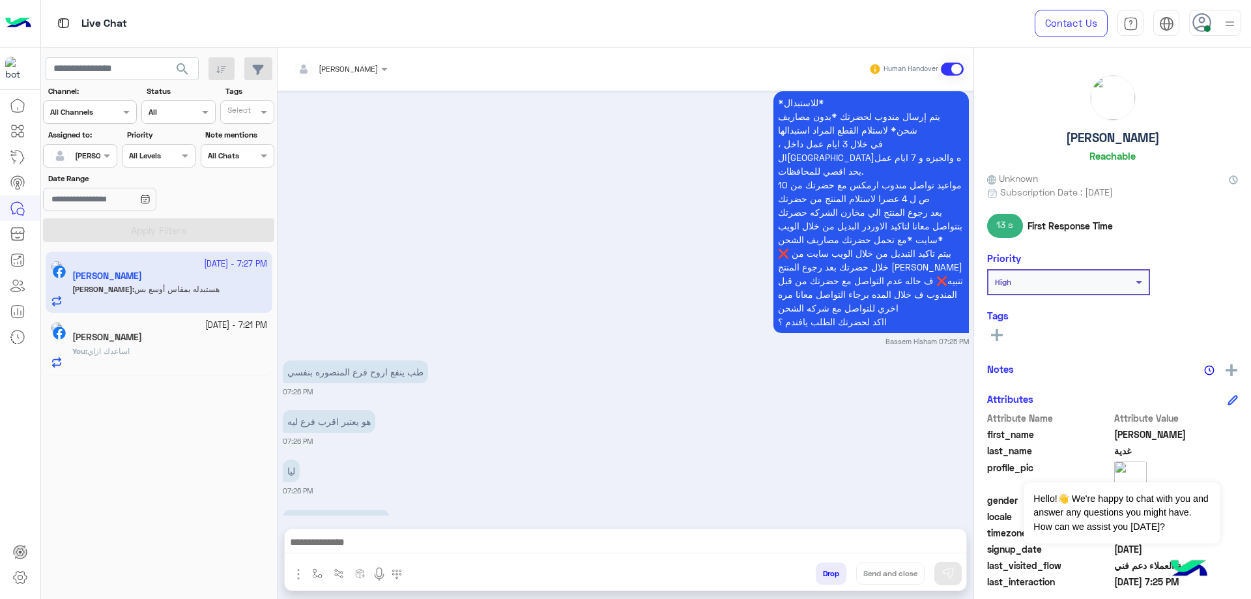
click at [304, 576] on img "button" at bounding box center [299, 574] width 16 height 16
click at [337, 520] on span "Attachements" at bounding box center [343, 519] width 65 height 15
click at [291, 576] on img "button" at bounding box center [299, 574] width 16 height 16
click at [340, 521] on span "Attachements" at bounding box center [343, 519] width 65 height 15
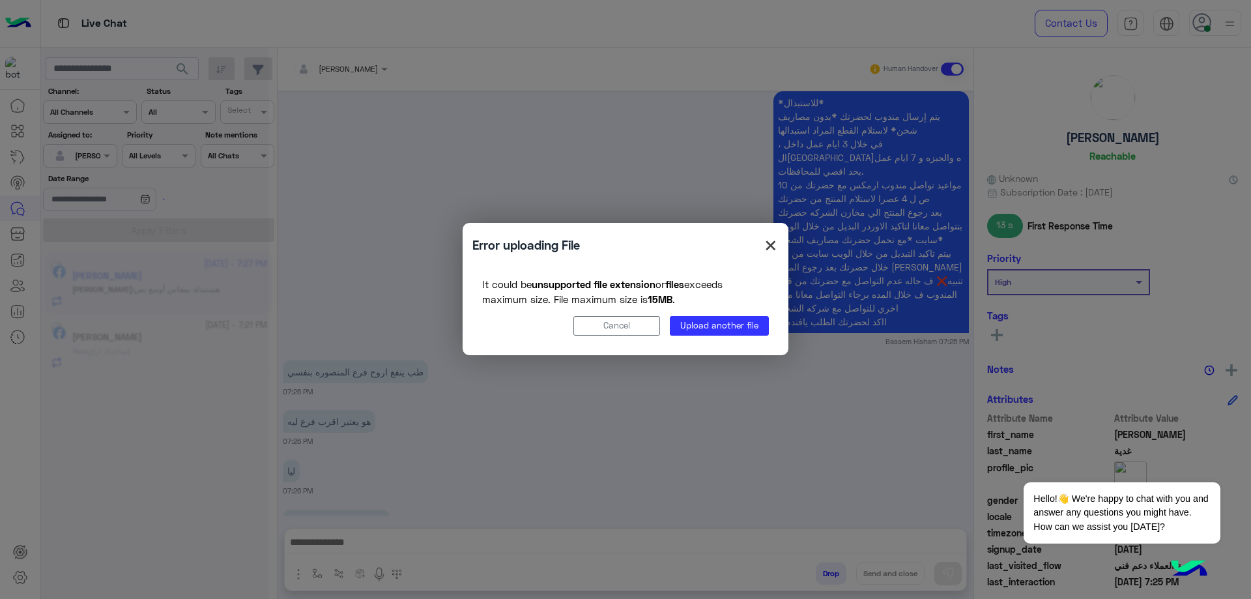
click at [769, 247] on span "×" at bounding box center [771, 244] width 16 height 29
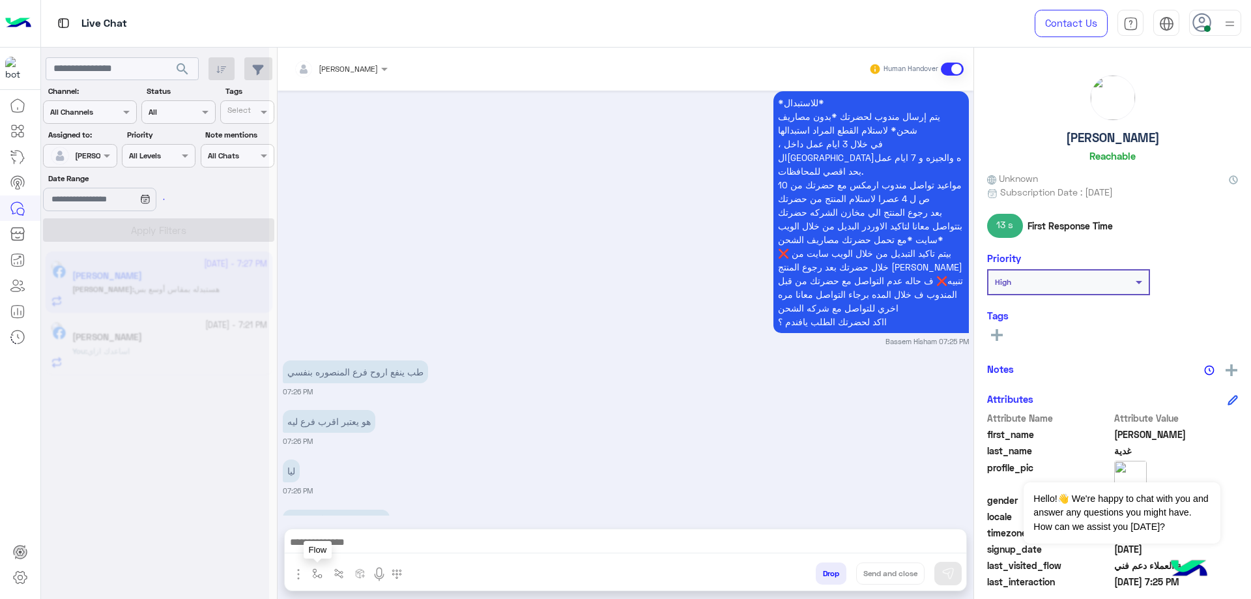
click at [297, 577] on img "button" at bounding box center [299, 574] width 16 height 16
click at [319, 550] on span "Images" at bounding box center [327, 545] width 33 height 15
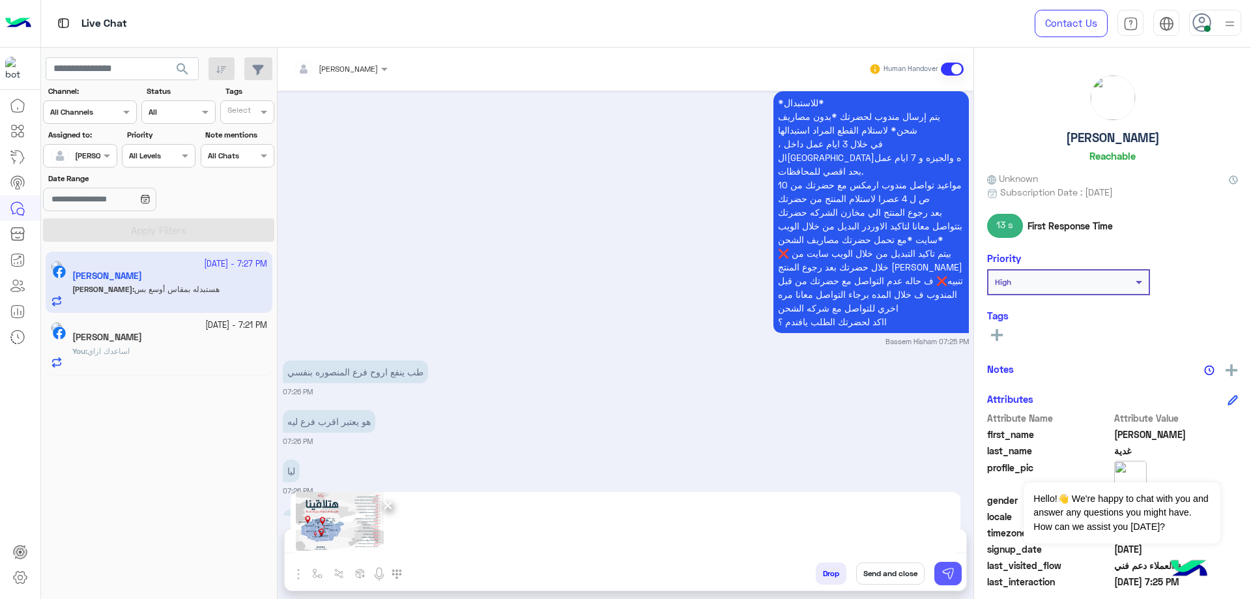
click at [944, 571] on img at bounding box center [947, 573] width 13 height 13
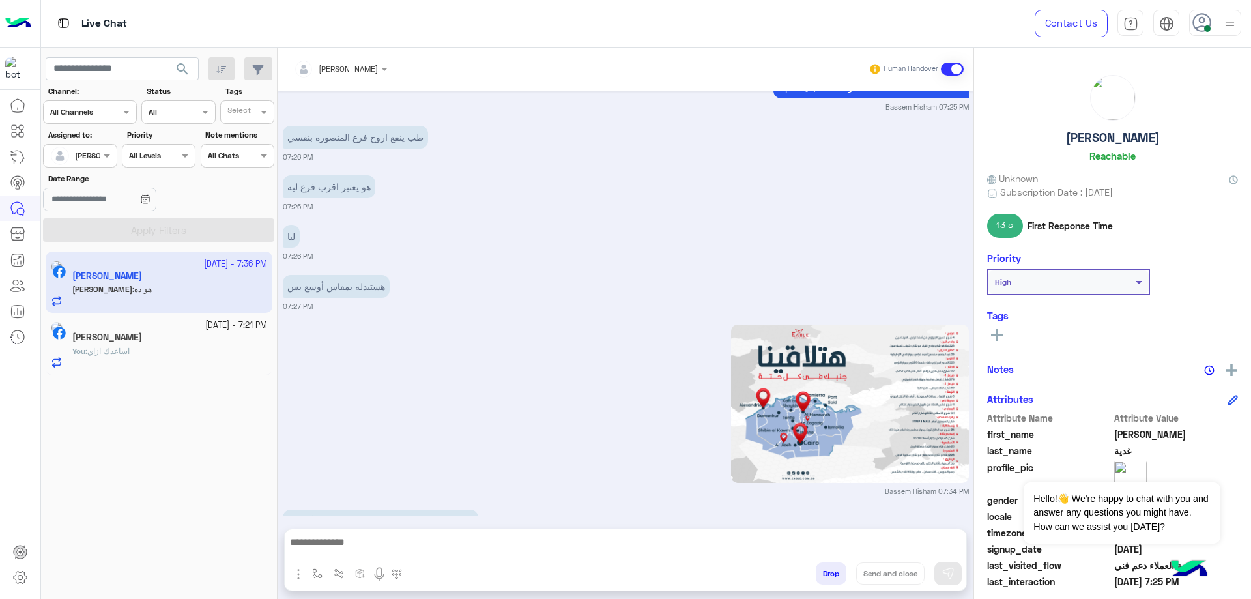
scroll to position [1962, 0]
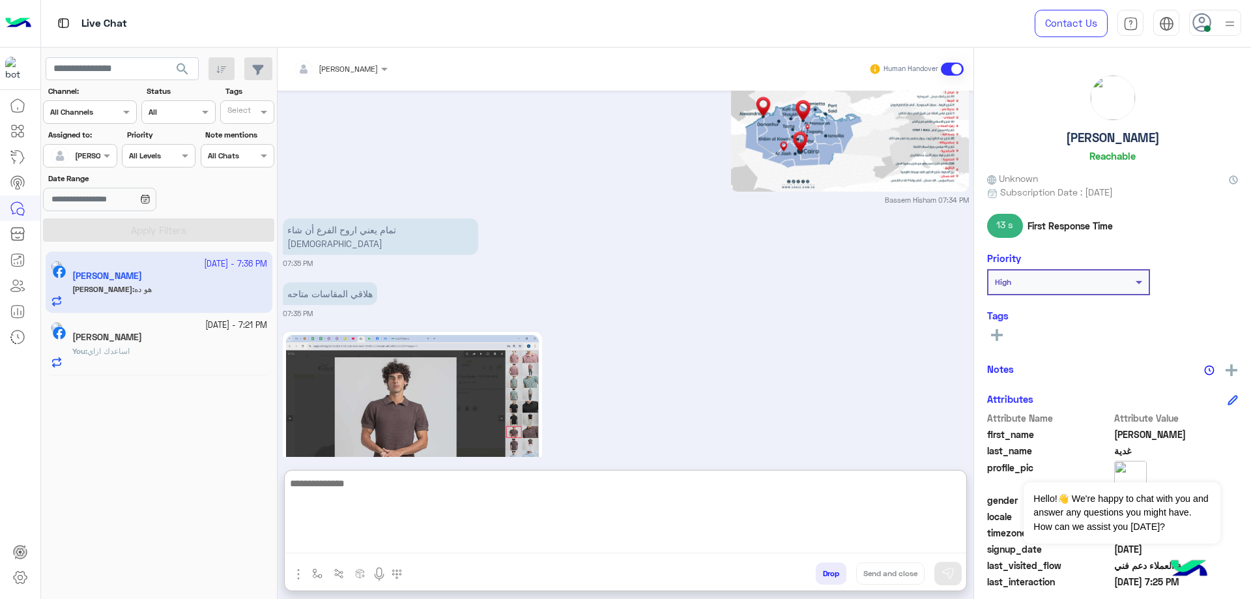
click at [472, 547] on textarea at bounding box center [625, 514] width 681 height 78
paste textarea "**********"
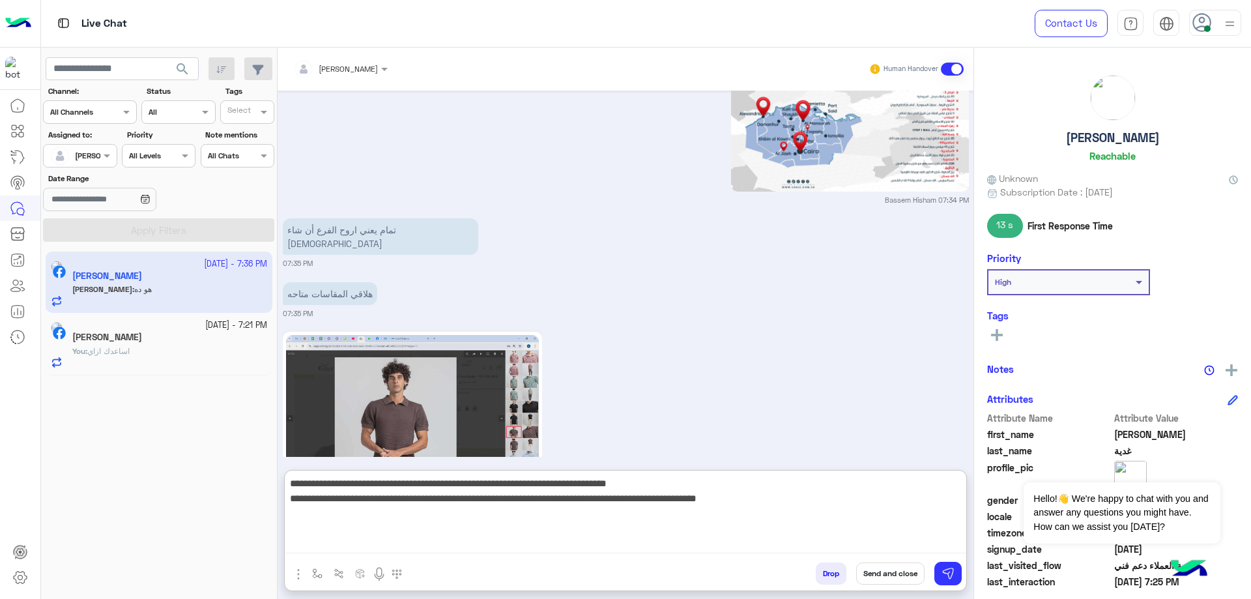
type textarea "**********"
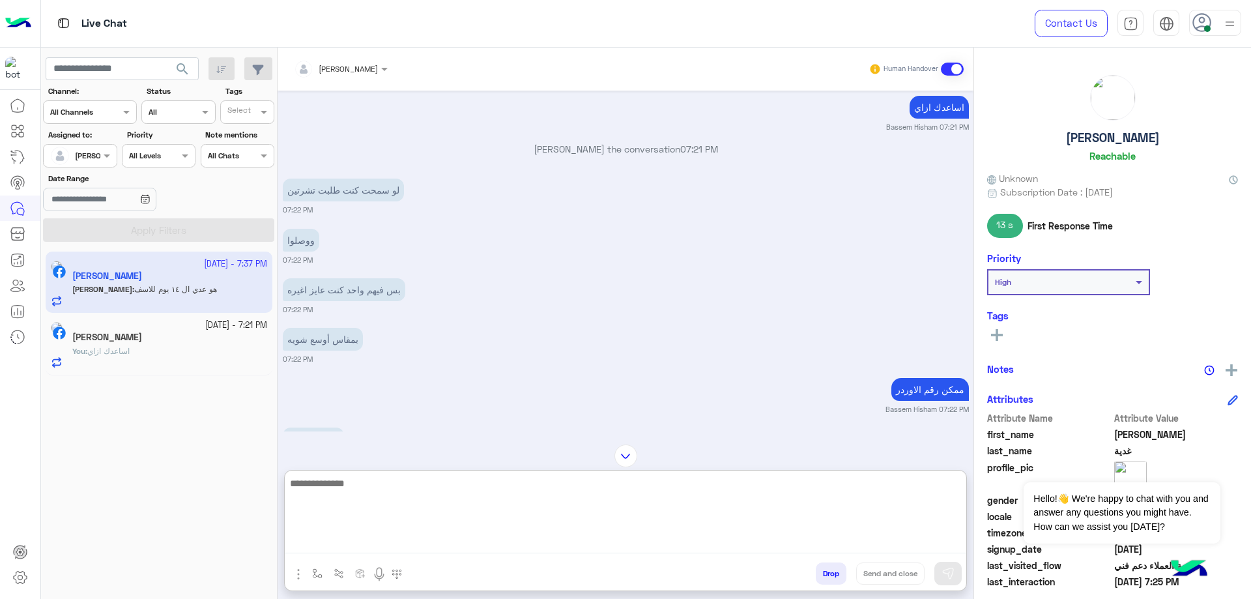
scroll to position [1146, 0]
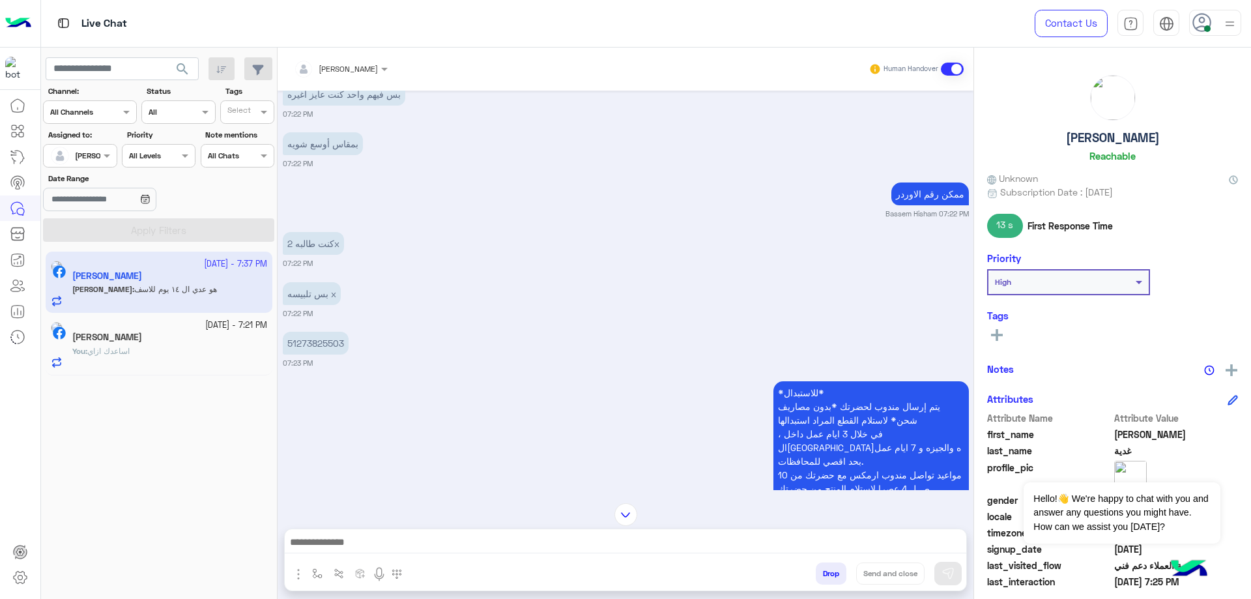
click at [311, 332] on p "51273825503" at bounding box center [316, 343] width 66 height 23
copy p "51273825503"
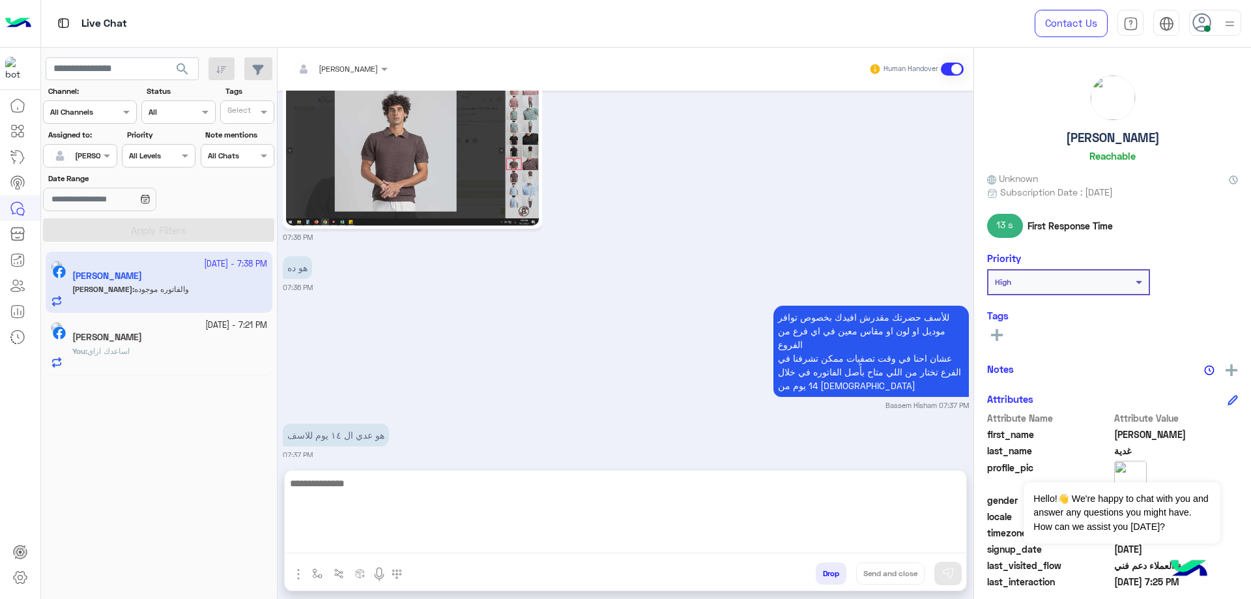
click at [444, 539] on textarea at bounding box center [625, 514] width 681 height 78
type textarea "**********"
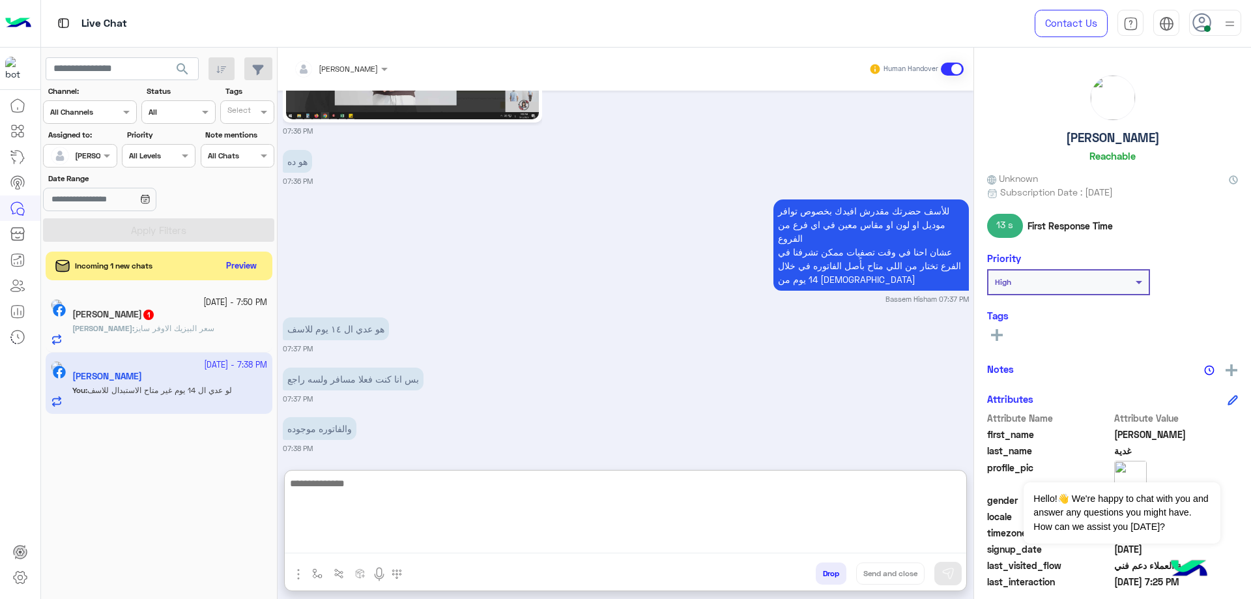
scroll to position [2338, 0]
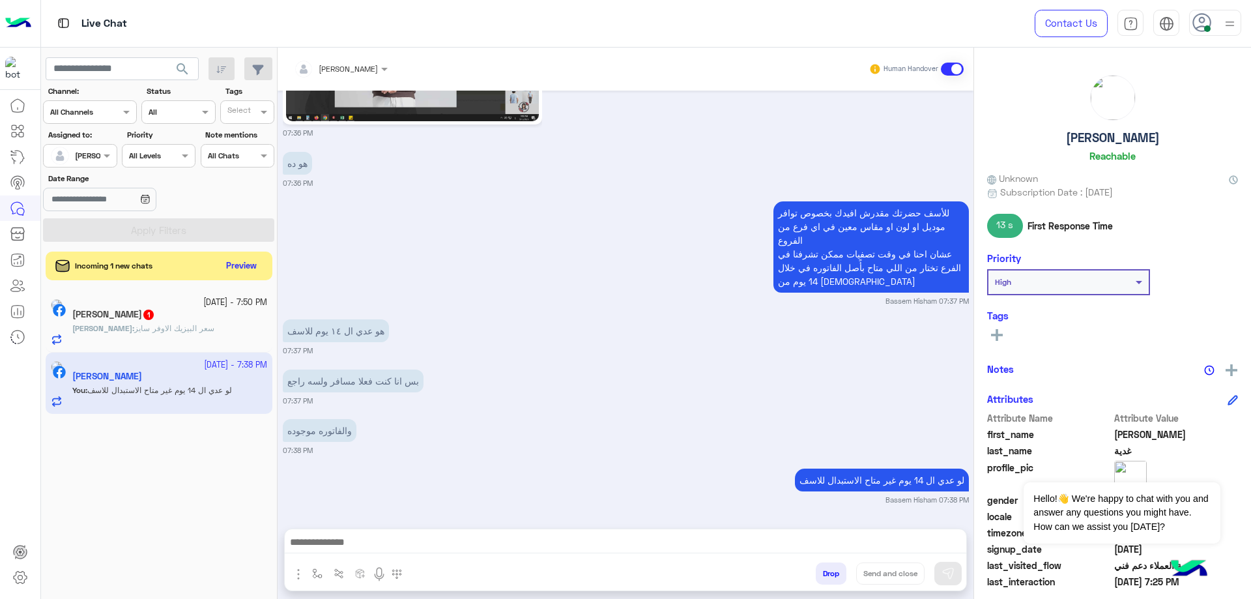
click at [1105, 136] on h5 "[PERSON_NAME]" at bounding box center [1113, 137] width 94 height 15
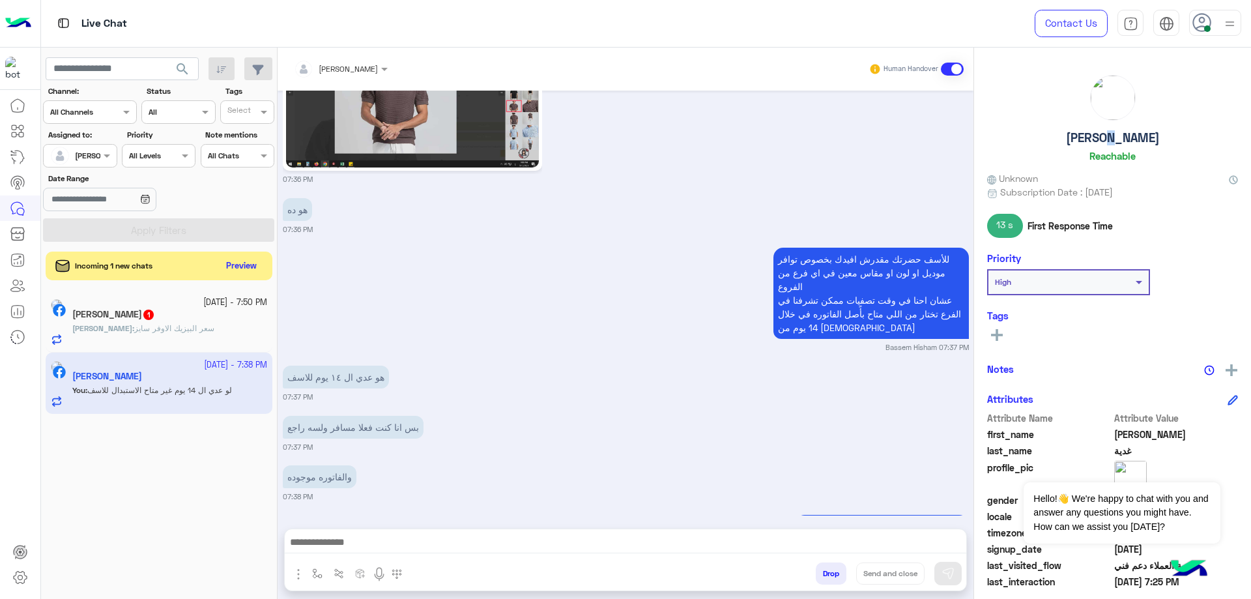
click at [1105, 136] on h5 "[PERSON_NAME]" at bounding box center [1113, 137] width 94 height 15
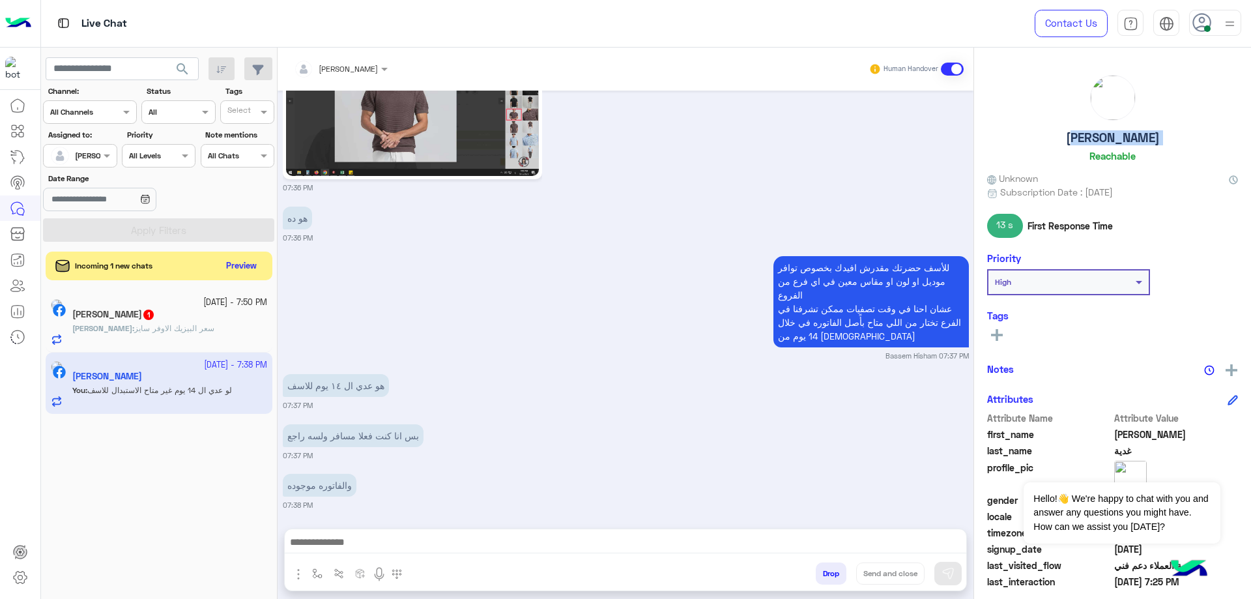
click at [1105, 136] on h5 "[PERSON_NAME]" at bounding box center [1113, 137] width 94 height 15
copy h5 "[PERSON_NAME]"
click at [829, 576] on button "Drop" at bounding box center [831, 573] width 31 height 22
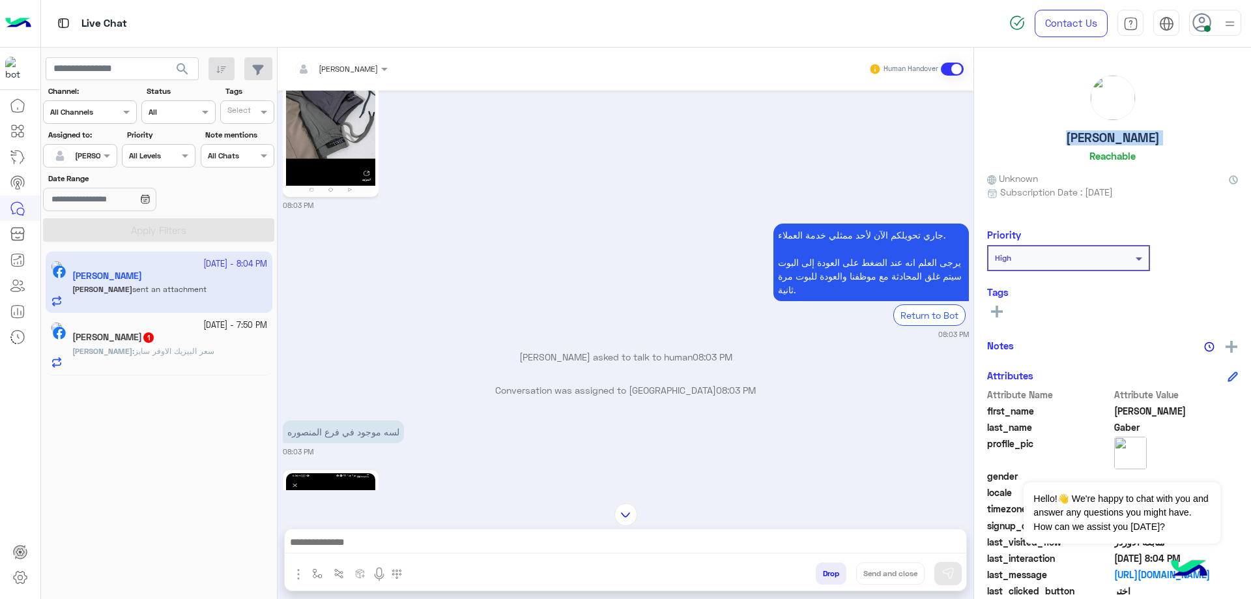
scroll to position [3469, 0]
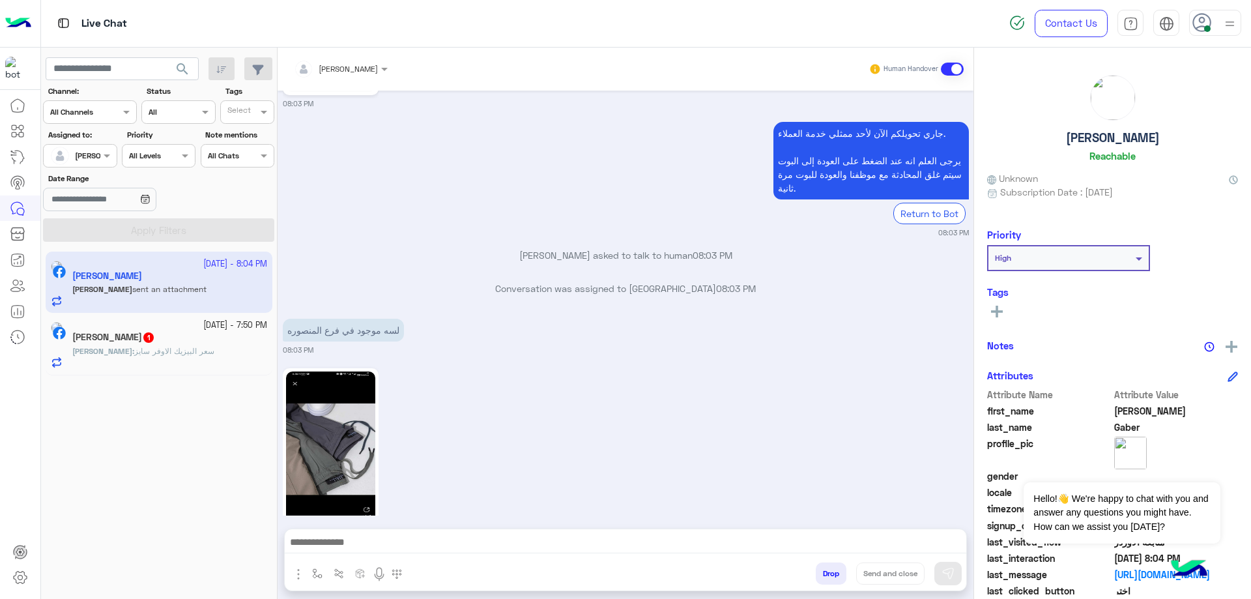
click at [521, 533] on div at bounding box center [625, 545] width 681 height 33
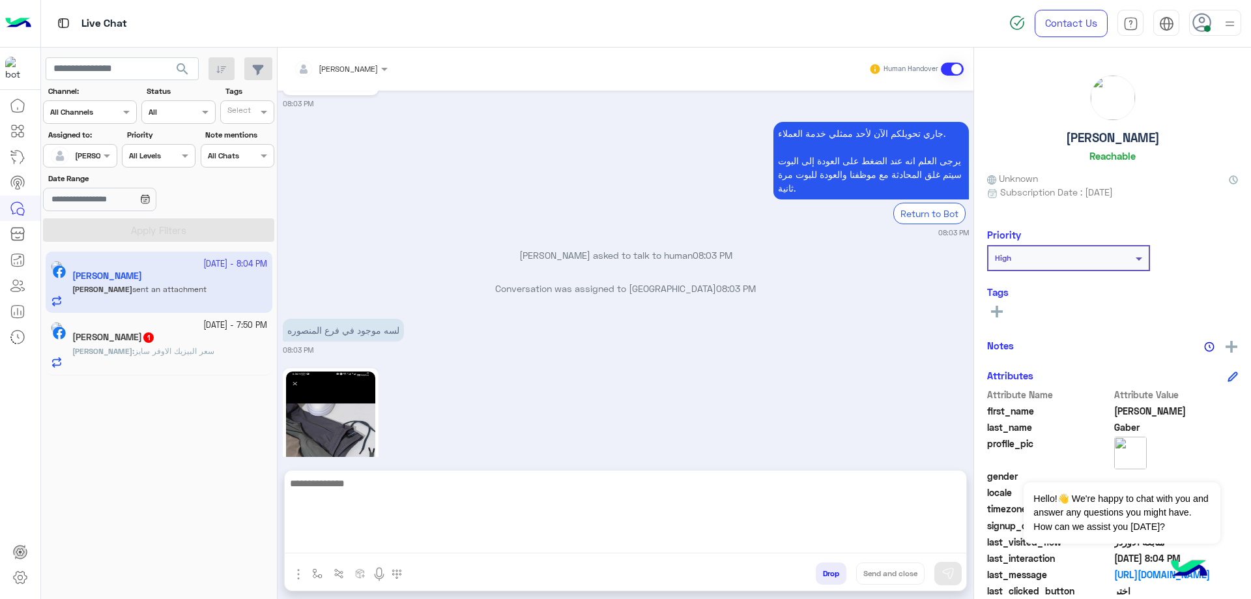
click at [518, 537] on textarea at bounding box center [625, 514] width 681 height 78
paste textarea "**********"
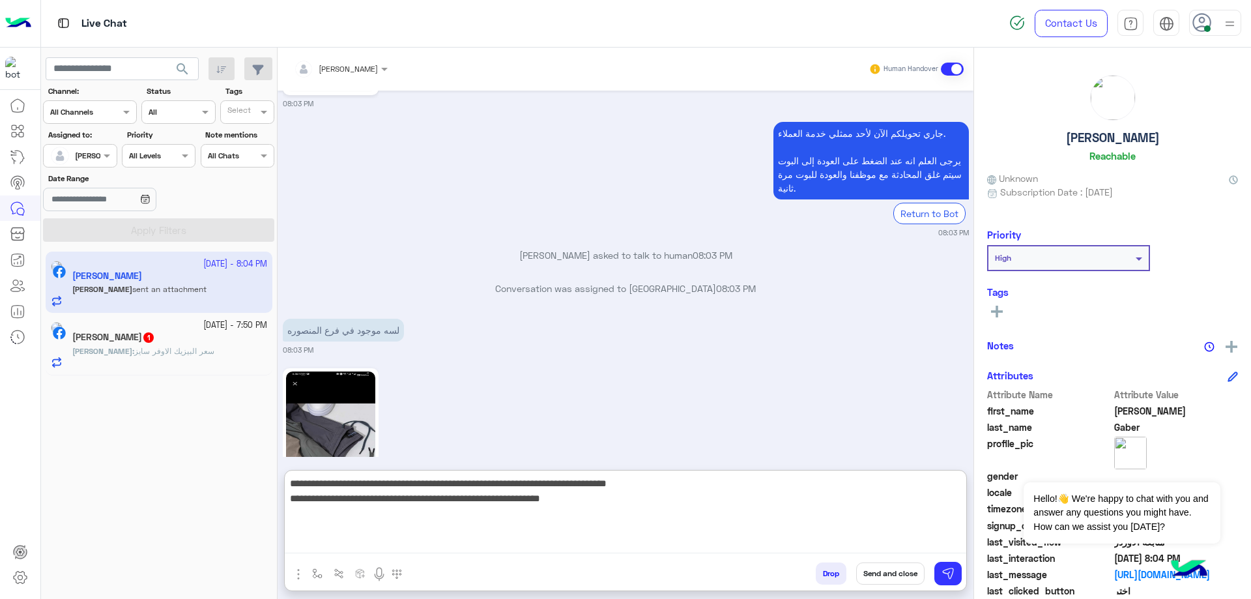
type textarea "**********"
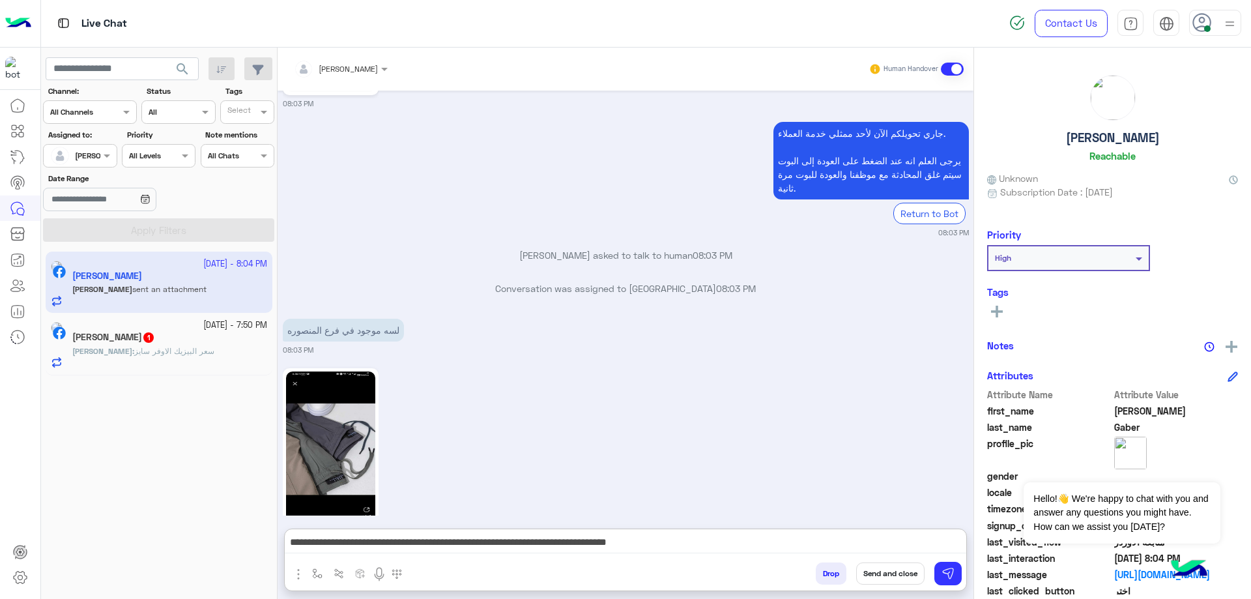
click at [1108, 126] on div "Mohamed Gaber Reachable" at bounding box center [1112, 121] width 251 height 92
click at [1108, 128] on div "Mohamed Gaber Reachable" at bounding box center [1112, 121] width 251 height 92
click at [1105, 133] on h5 "Mohamed Gaber" at bounding box center [1113, 137] width 94 height 15
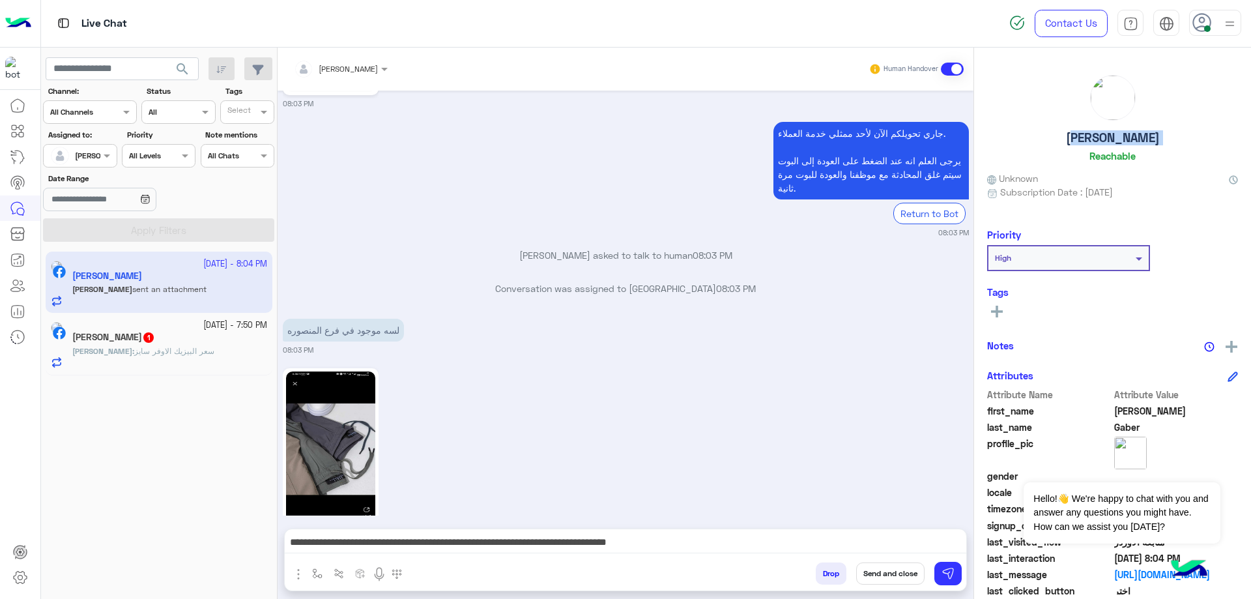
copy h5 "Mohamed Gaber"
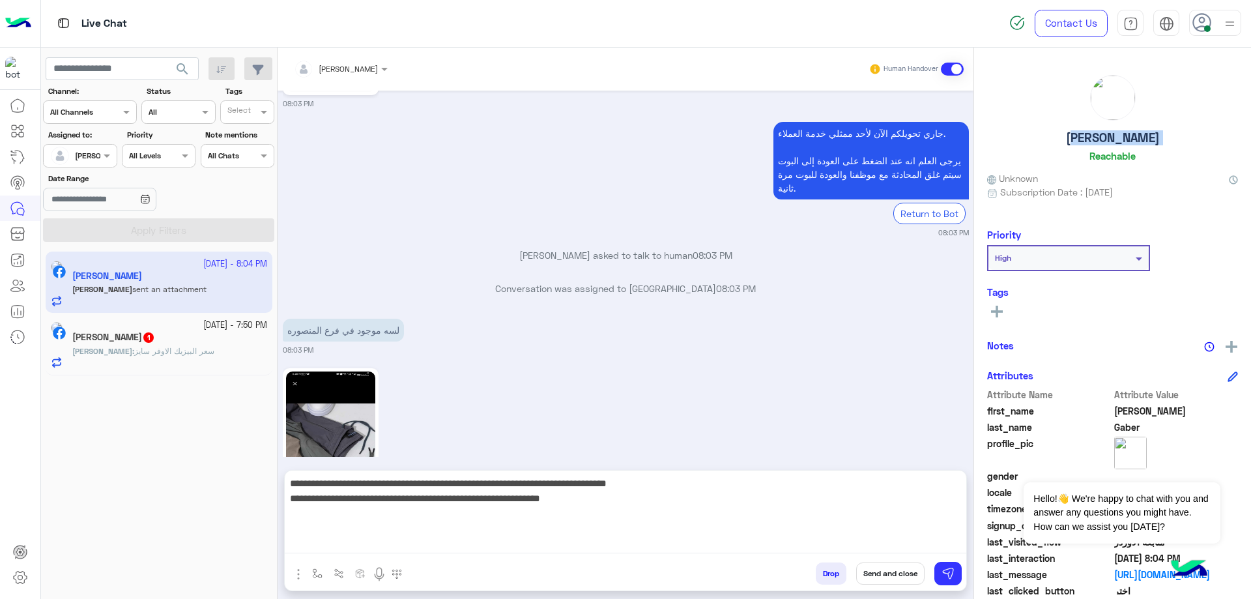
click at [769, 535] on textarea "**********" at bounding box center [625, 514] width 681 height 78
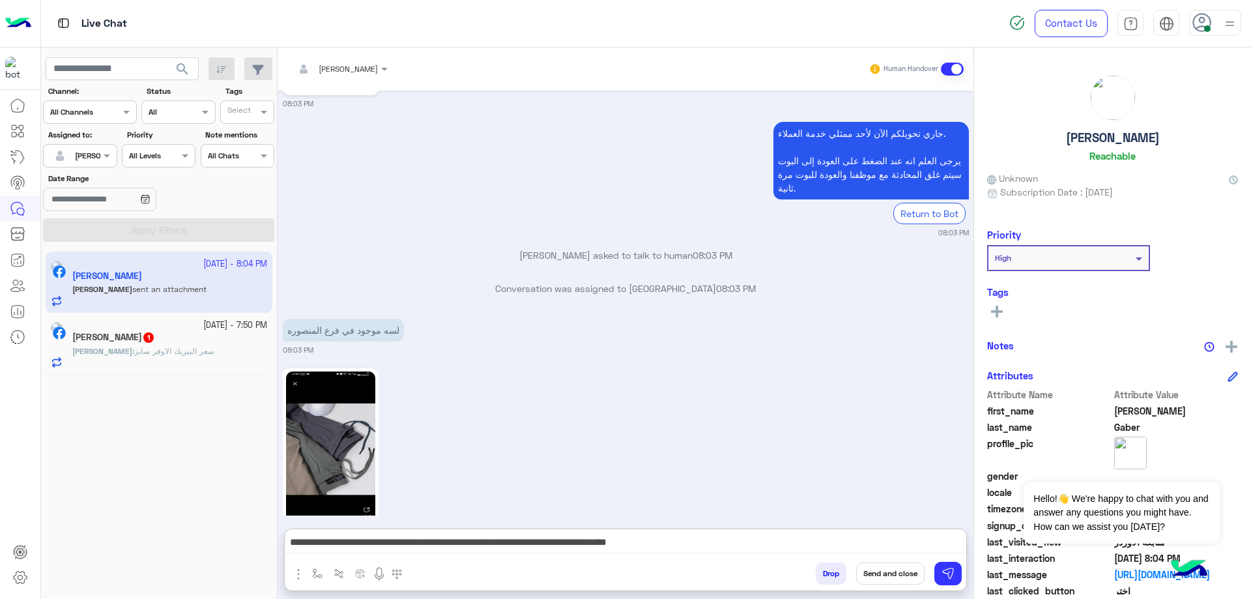
drag, startPoint x: 868, startPoint y: 577, endPoint x: 859, endPoint y: 573, distance: 9.9
click at [867, 577] on button "Send and close" at bounding box center [890, 573] width 68 height 22
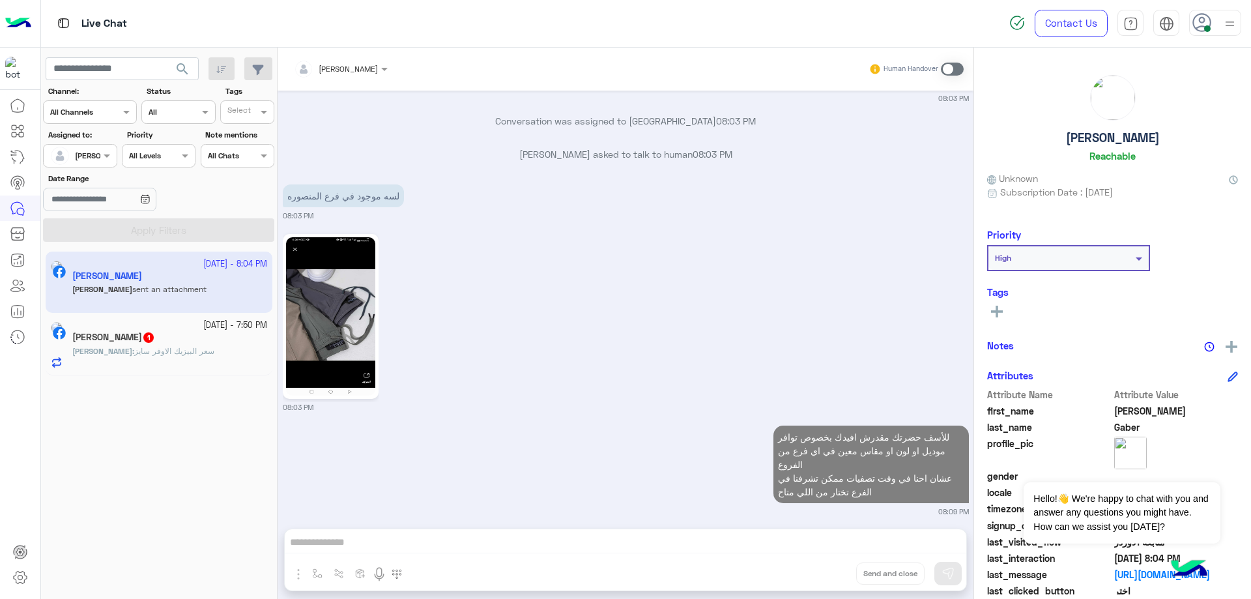
scroll to position [3607, 0]
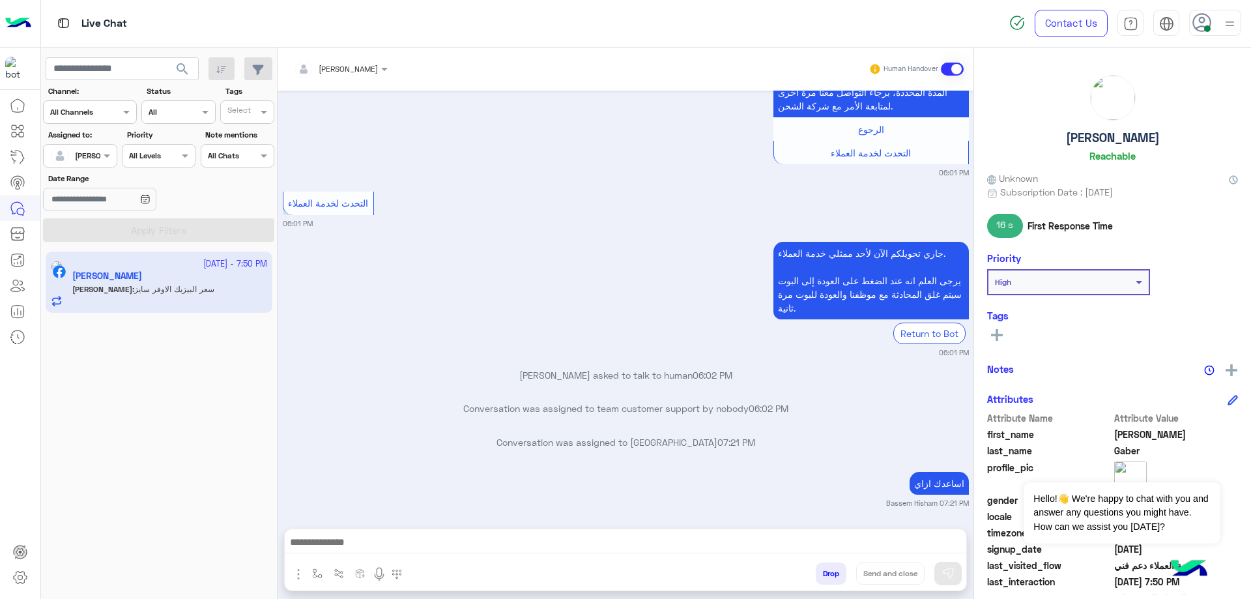
scroll to position [2241, 0]
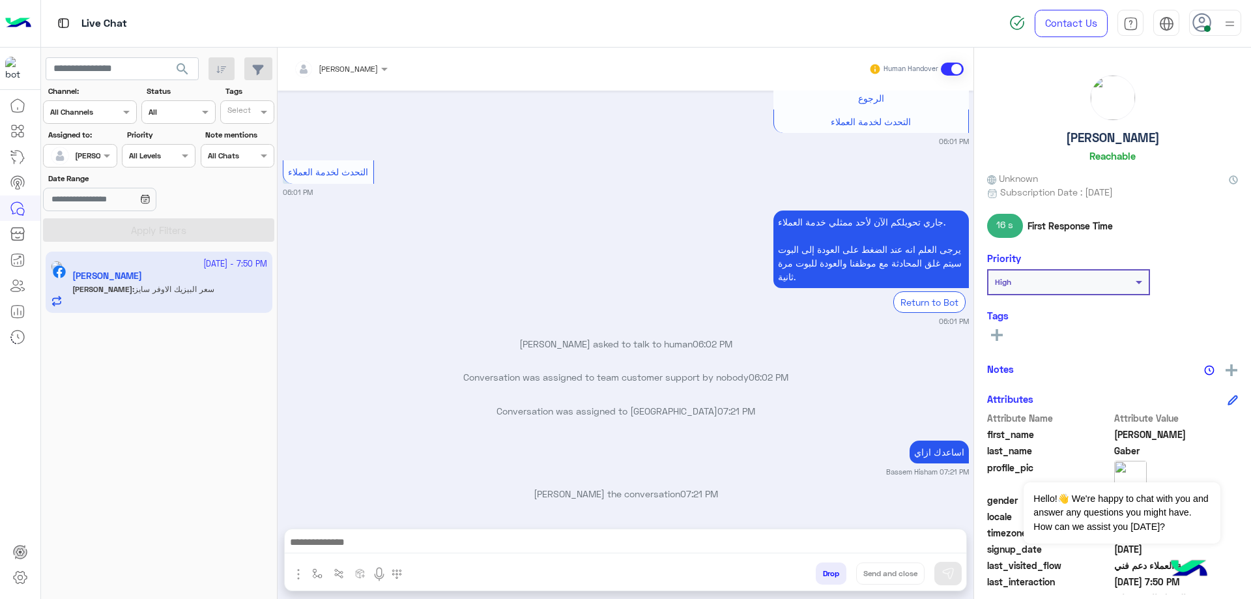
click at [1110, 140] on h5 "[PERSON_NAME]" at bounding box center [1113, 137] width 94 height 15
copy h5 "[PERSON_NAME]"
click at [364, 63] on div at bounding box center [340, 67] width 107 height 12
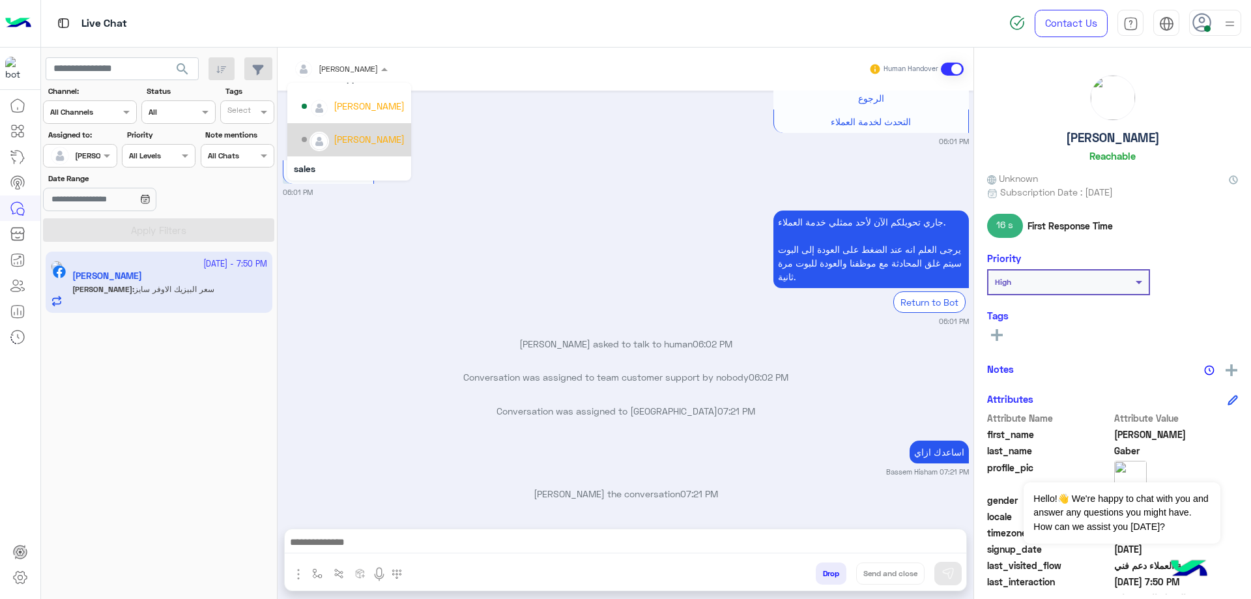
scroll to position [83, 0]
drag, startPoint x: 356, startPoint y: 158, endPoint x: 358, endPoint y: 144, distance: 14.5
click at [356, 159] on div "[PERSON_NAME]" at bounding box center [369, 163] width 71 height 14
